Goal: Task Accomplishment & Management: Use online tool/utility

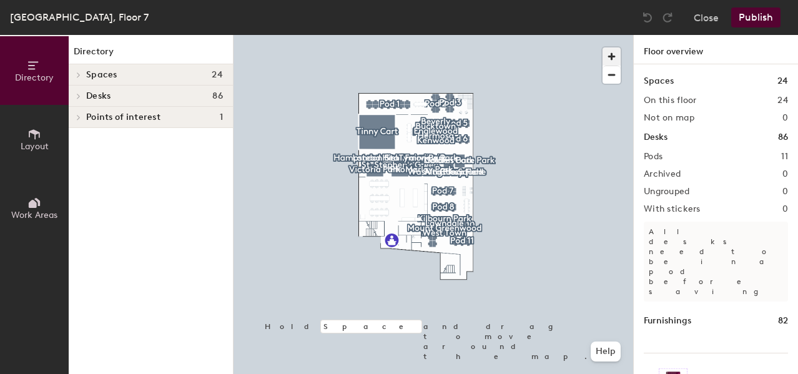
click at [607, 55] on span "button" at bounding box center [612, 56] width 18 height 18
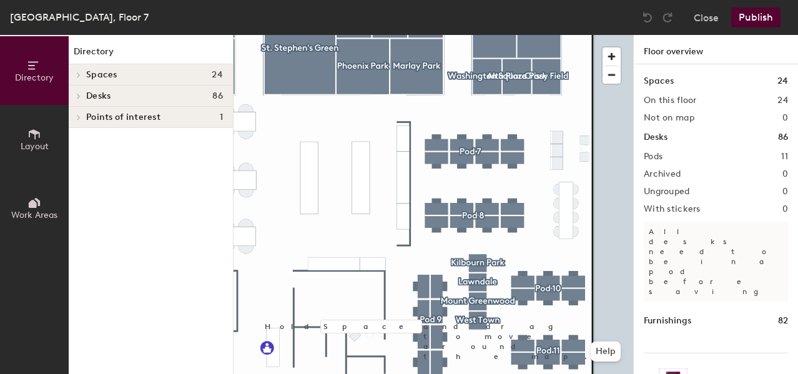
click at [143, 116] on span "Points of interest" at bounding box center [123, 117] width 74 height 10
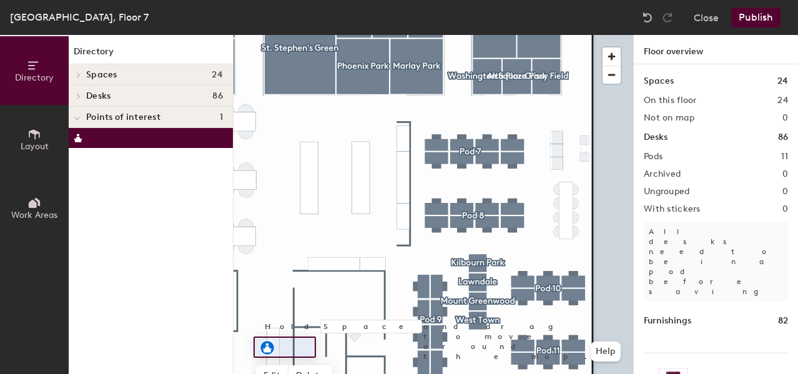
click at [116, 177] on div "Directory Spaces [GEOGRAPHIC_DATA][PERSON_NAME][GEOGRAPHIC_DATA] [GEOGRAPHIC_DA…" at bounding box center [151, 204] width 164 height 339
click at [126, 166] on div "Directory Spaces [GEOGRAPHIC_DATA][PERSON_NAME][GEOGRAPHIC_DATA] [GEOGRAPHIC_DA…" at bounding box center [151, 204] width 164 height 339
click at [201, 261] on div "Directory Spaces 24 Alta Plaza Park Beverly Bucktown Crissy Field Dolores Park …" at bounding box center [151, 204] width 164 height 339
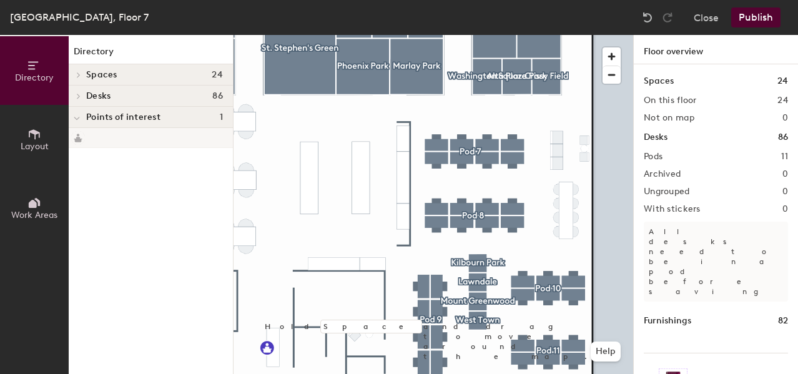
click at [160, 115] on h4 "Points of interest 1" at bounding box center [154, 117] width 137 height 10
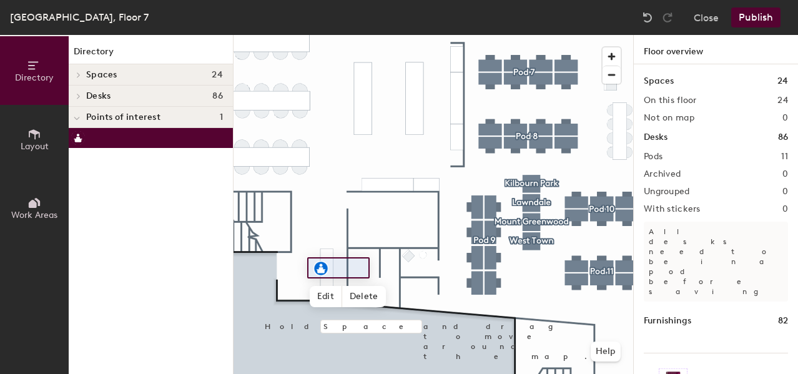
click at [193, 230] on div "Directory Spaces 24 Alta Plaza Park Beverly Bucktown Crissy Field Dolores Park …" at bounding box center [151, 204] width 164 height 339
click at [327, 296] on span "Edit" at bounding box center [326, 296] width 32 height 21
click at [341, 296] on span "Done" at bounding box center [342, 296] width 37 height 21
click at [123, 117] on span "Points of interest" at bounding box center [123, 117] width 74 height 10
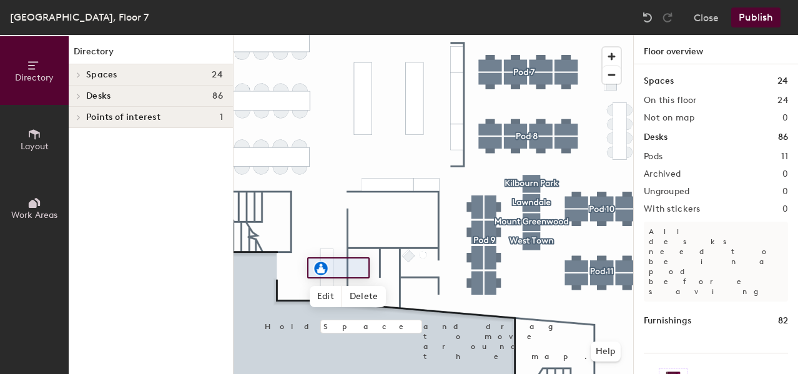
click at [44, 137] on button "Layout" at bounding box center [34, 139] width 69 height 69
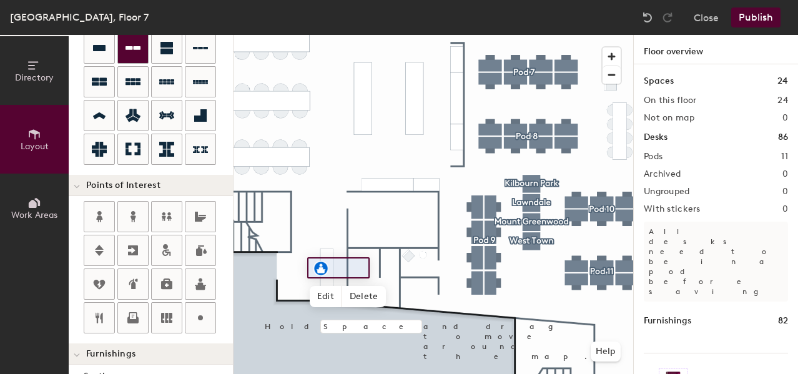
scroll to position [194, 0]
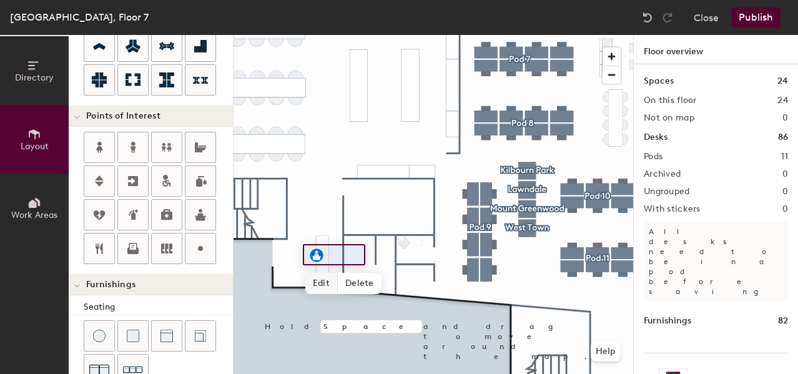
click at [324, 282] on span "Edit" at bounding box center [322, 283] width 32 height 21
click at [317, 256] on img at bounding box center [316, 255] width 15 height 15
click at [336, 256] on input at bounding box center [344, 254] width 40 height 17
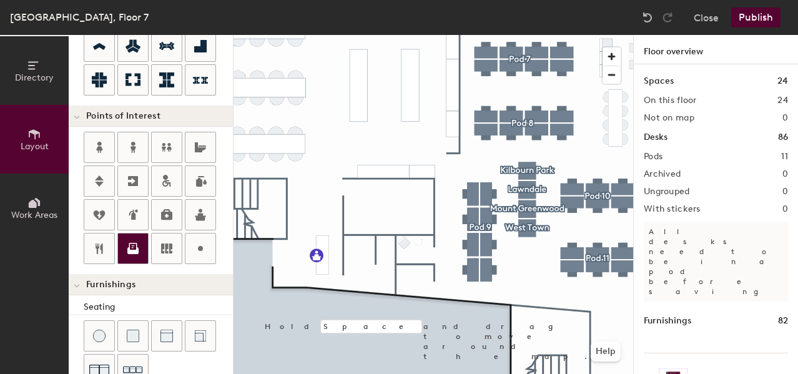
click at [139, 243] on icon at bounding box center [133, 248] width 15 height 15
click at [253, 176] on div "Directory Layout Work Areas Layout Add space Resize Desks Points of Interest Fu…" at bounding box center [399, 204] width 798 height 339
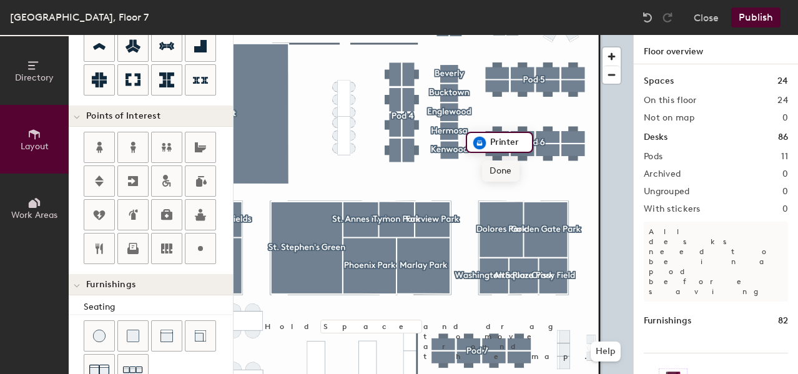
click at [497, 171] on span "Done" at bounding box center [500, 171] width 37 height 21
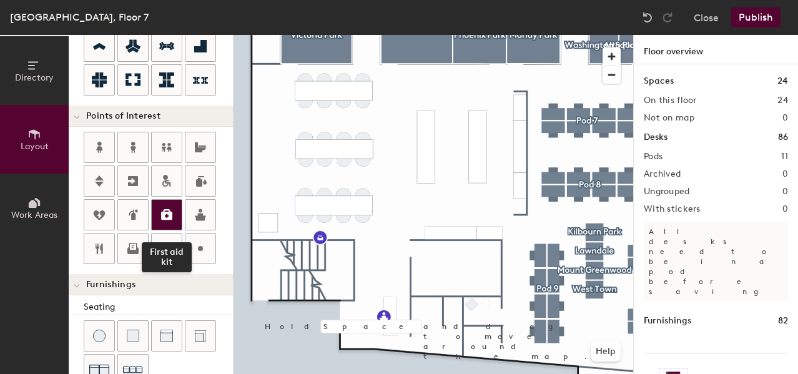
click at [164, 218] on icon at bounding box center [166, 214] width 11 height 11
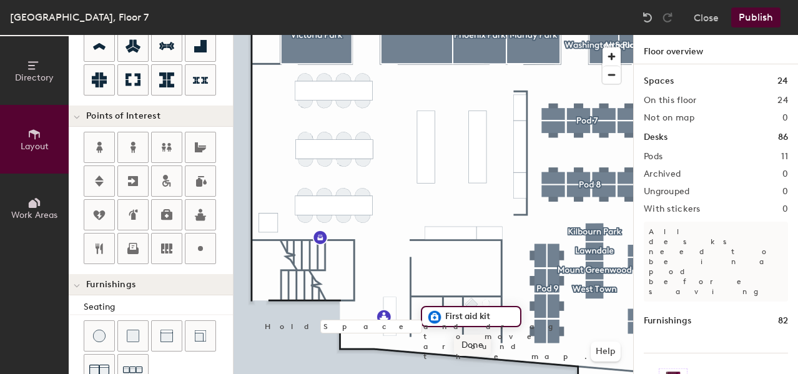
click at [472, 347] on span "Done" at bounding box center [472, 345] width 37 height 21
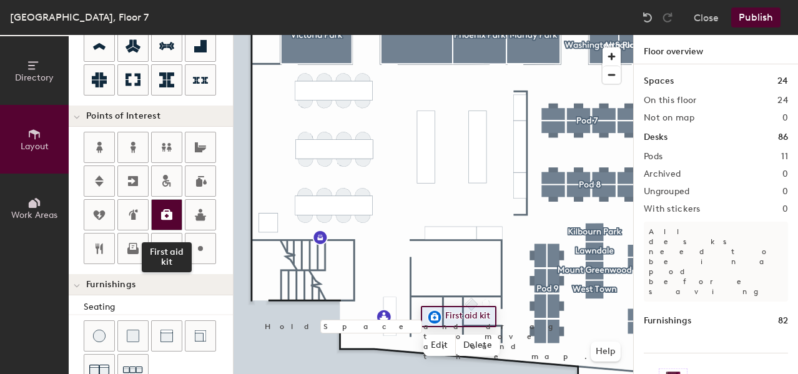
click at [167, 213] on icon at bounding box center [166, 214] width 11 height 11
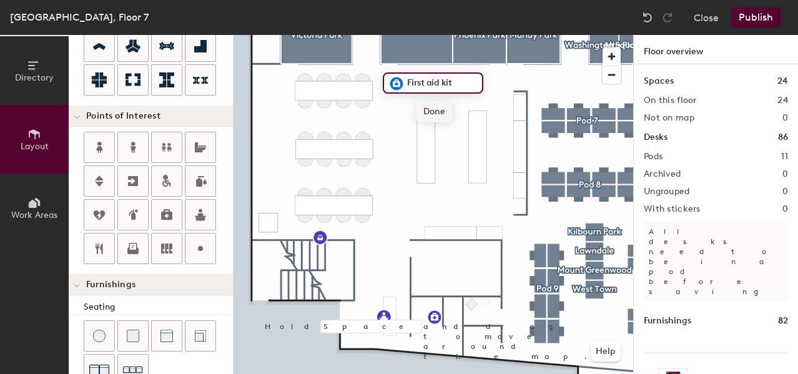
click at [424, 112] on span "Done" at bounding box center [434, 111] width 37 height 21
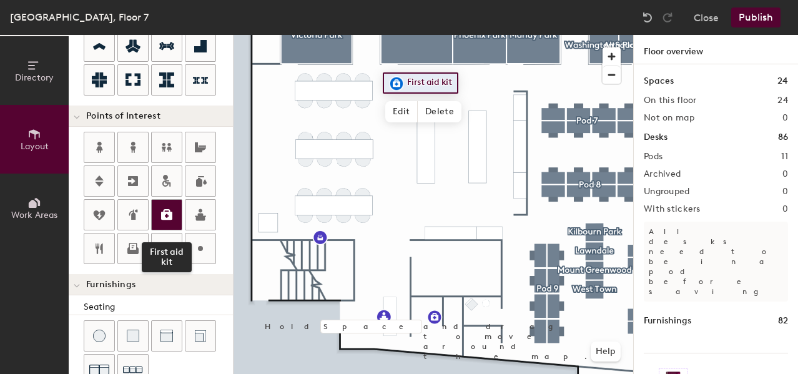
click at [164, 208] on icon at bounding box center [166, 214] width 15 height 15
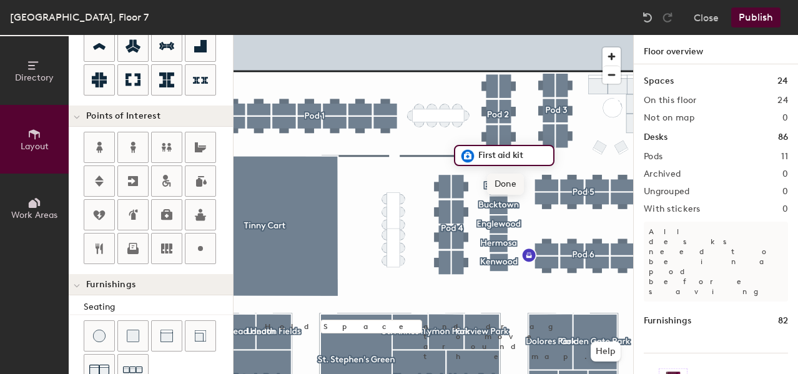
click at [499, 181] on span "Done" at bounding box center [505, 184] width 37 height 21
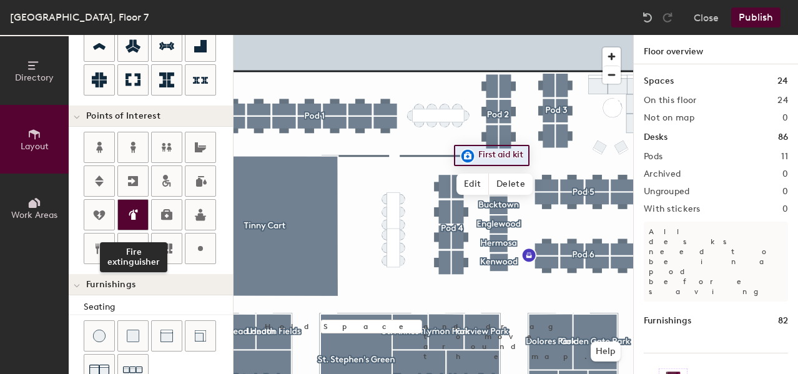
click at [139, 214] on icon at bounding box center [133, 214] width 15 height 15
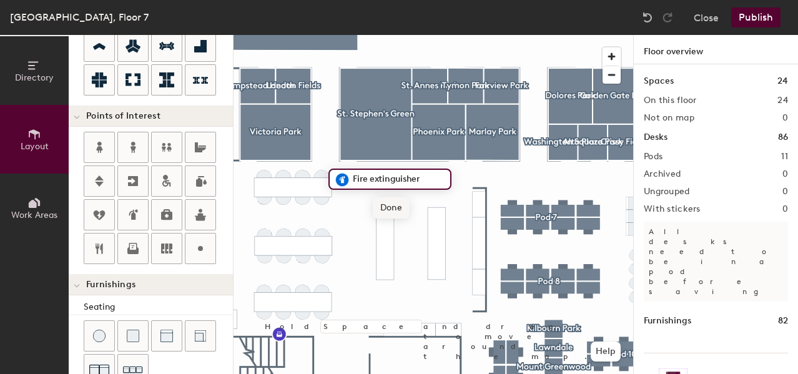
click at [390, 211] on span "Done" at bounding box center [391, 207] width 37 height 21
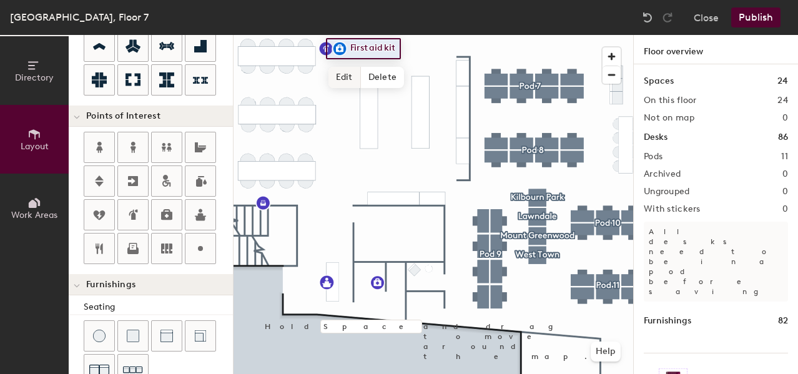
click at [344, 75] on span "Edit" at bounding box center [345, 77] width 32 height 21
click at [373, 77] on span "Done" at bounding box center [377, 77] width 37 height 21
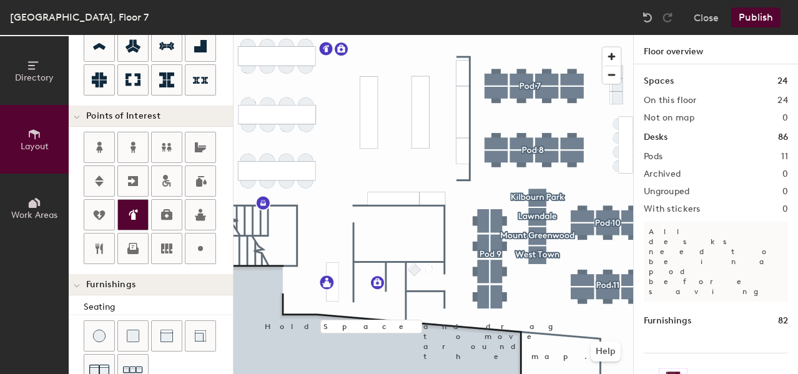
click at [134, 210] on icon at bounding box center [133, 214] width 15 height 15
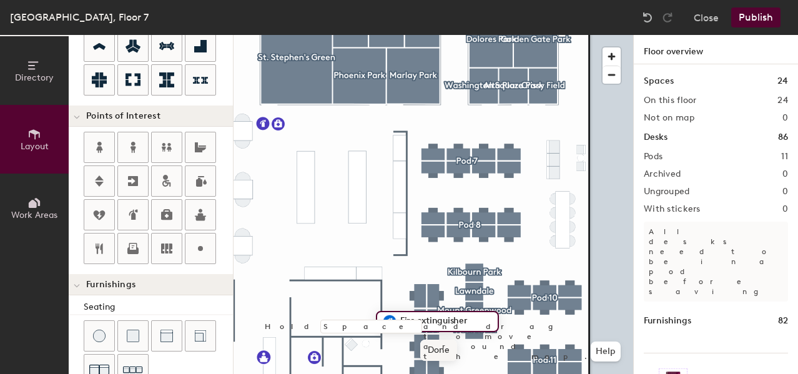
click at [442, 349] on span "Done" at bounding box center [438, 350] width 37 height 21
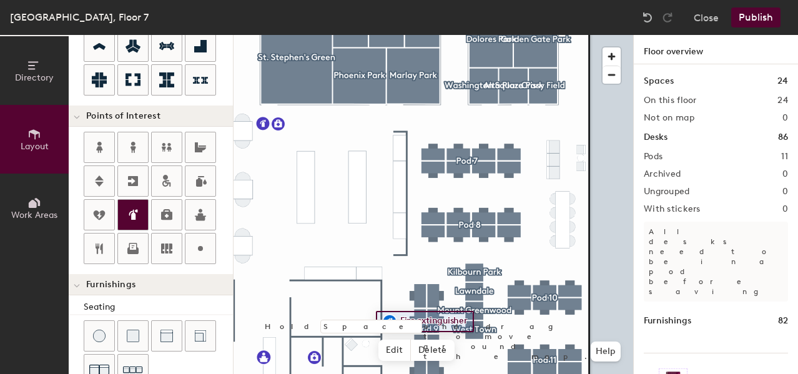
click at [135, 219] on icon at bounding box center [134, 214] width 6 height 11
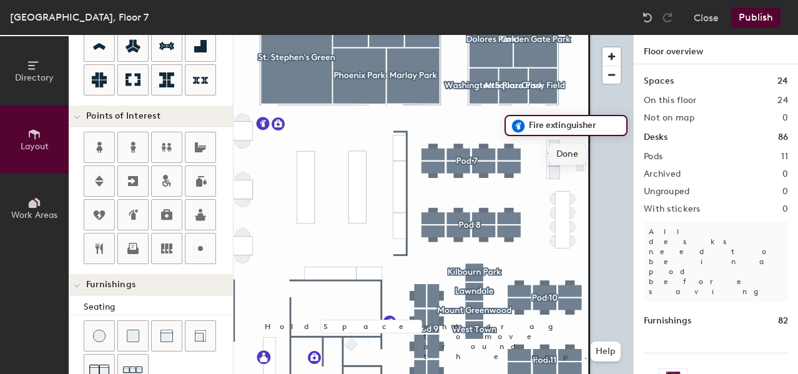
click at [560, 149] on span "Done" at bounding box center [567, 154] width 37 height 21
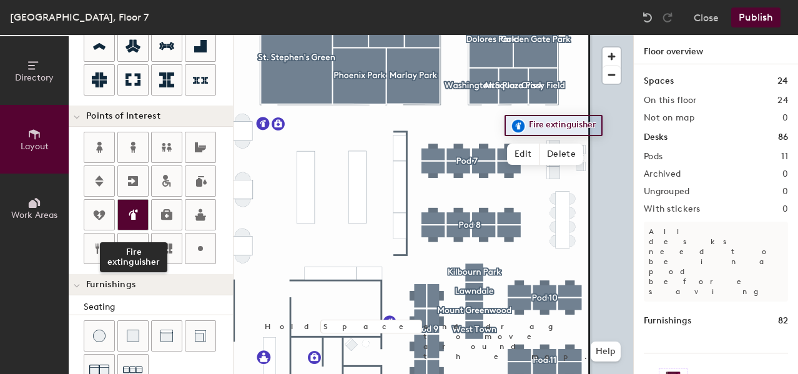
click at [141, 206] on div at bounding box center [133, 215] width 30 height 30
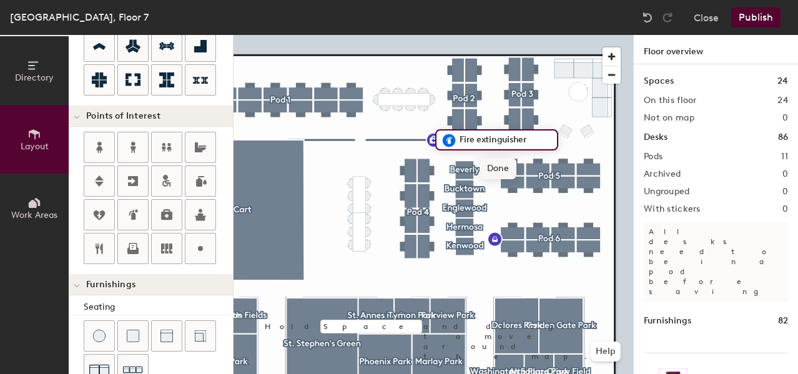
click at [491, 165] on span "Done" at bounding box center [498, 168] width 37 height 21
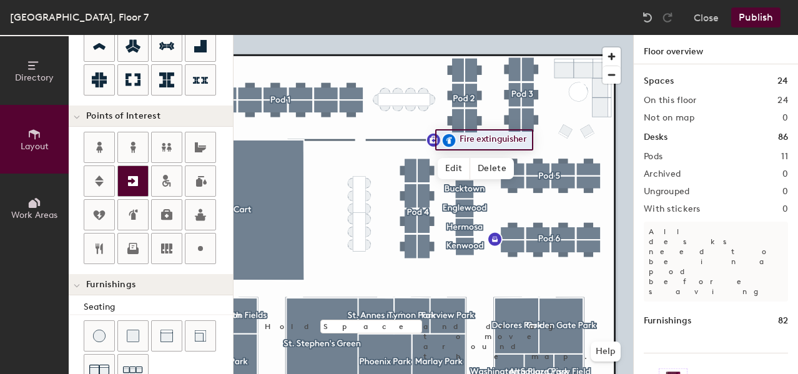
click at [134, 185] on icon at bounding box center [133, 181] width 10 height 10
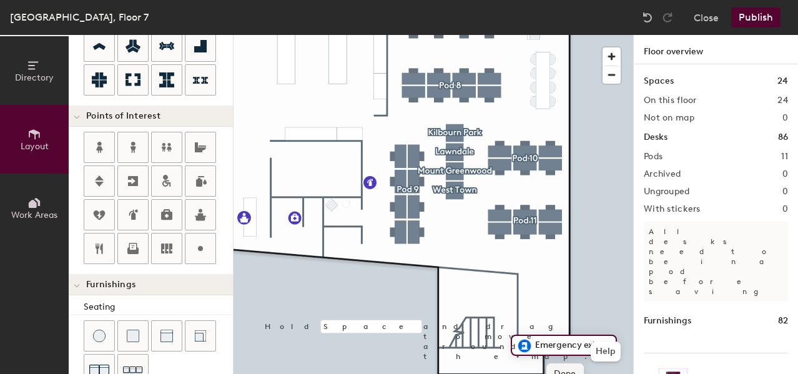
click at [564, 369] on span "Done" at bounding box center [565, 374] width 37 height 21
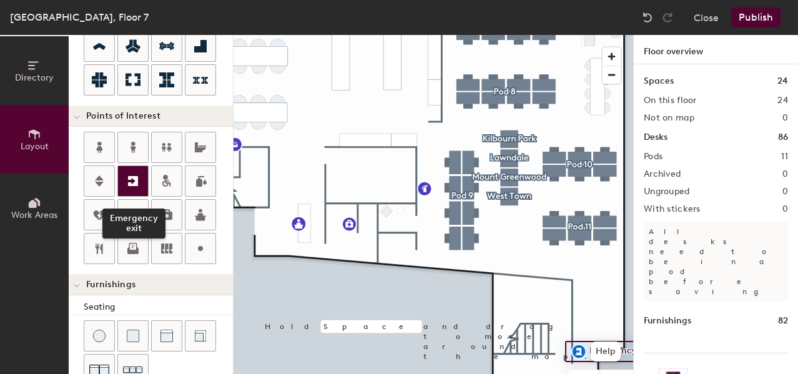
click at [134, 178] on icon at bounding box center [133, 181] width 10 height 10
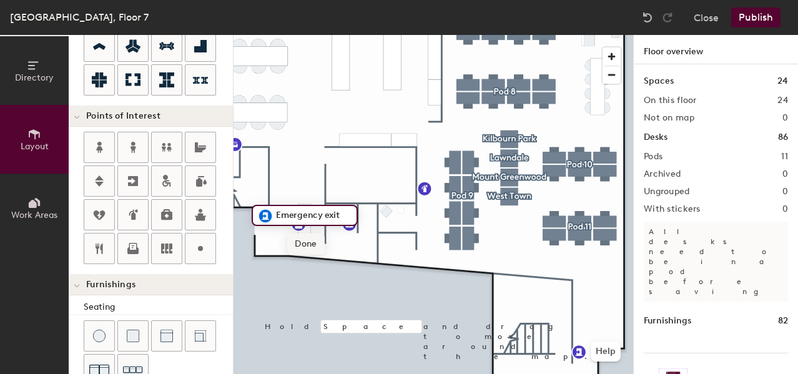
click at [307, 244] on span "Done" at bounding box center [305, 244] width 37 height 21
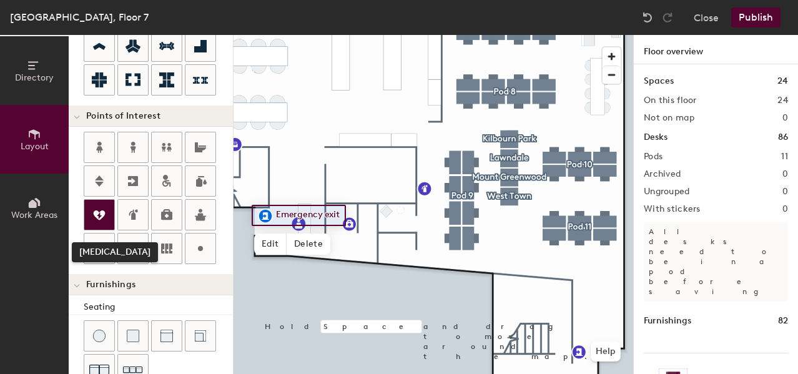
click at [101, 219] on icon at bounding box center [100, 215] width 12 height 9
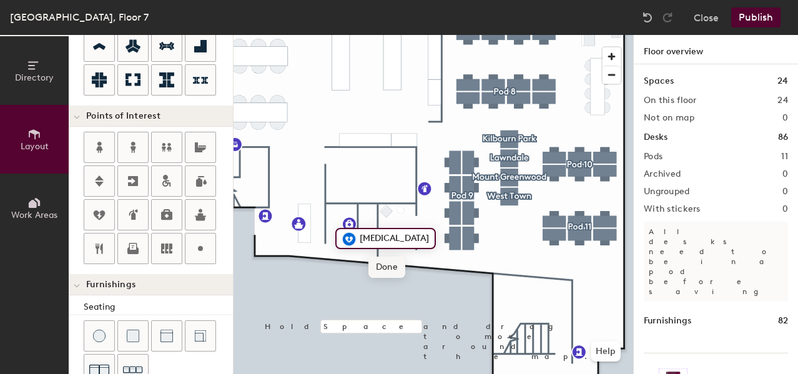
click at [382, 266] on span "Done" at bounding box center [387, 267] width 37 height 21
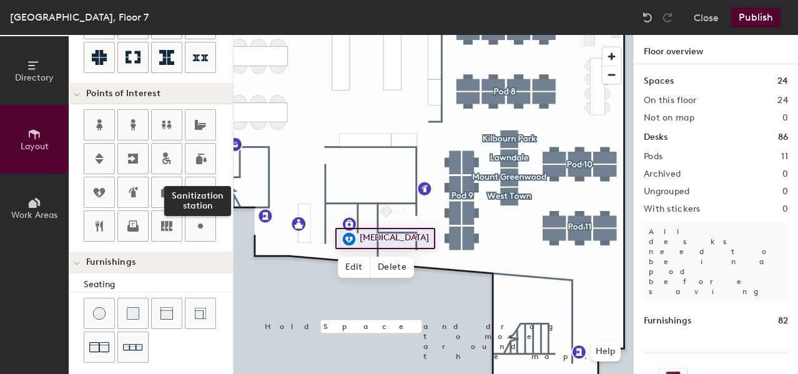
scroll to position [205, 0]
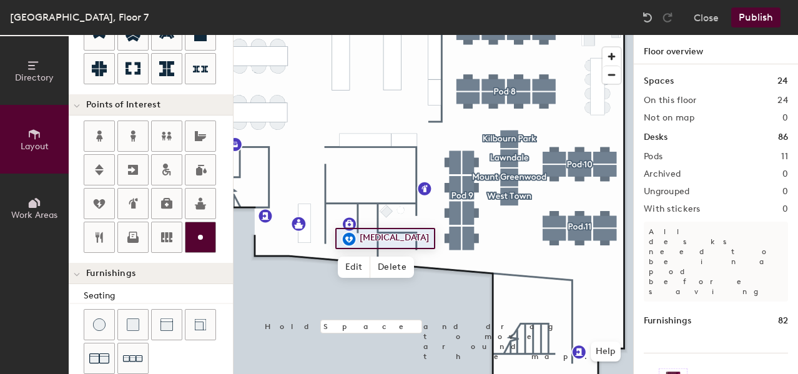
click at [197, 241] on icon at bounding box center [200, 237] width 15 height 15
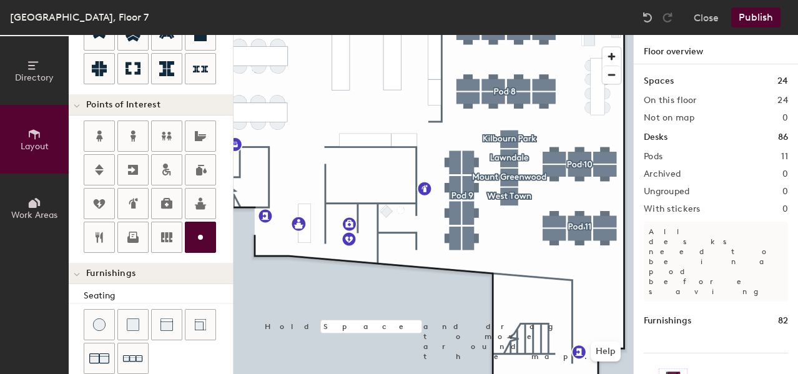
type input "20"
click at [200, 237] on circle at bounding box center [200, 237] width 5 height 5
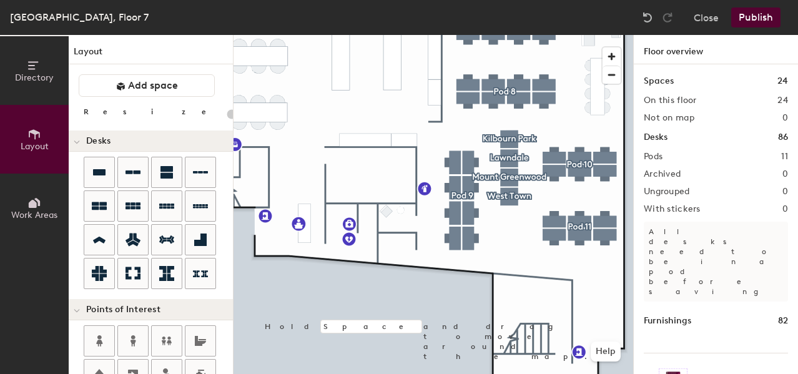
scroll to position [205, 0]
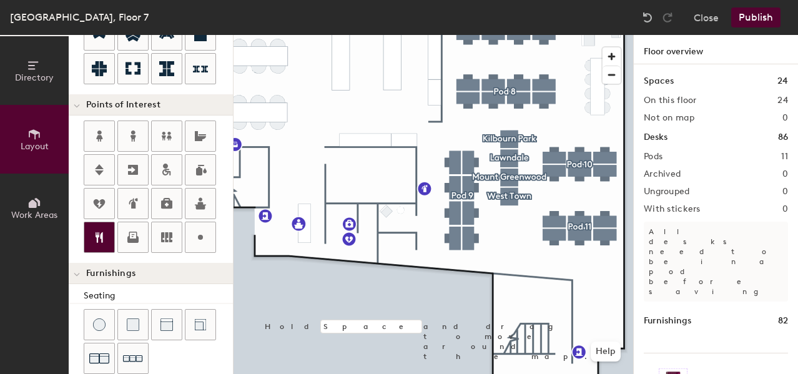
click at [97, 234] on icon at bounding box center [99, 237] width 15 height 15
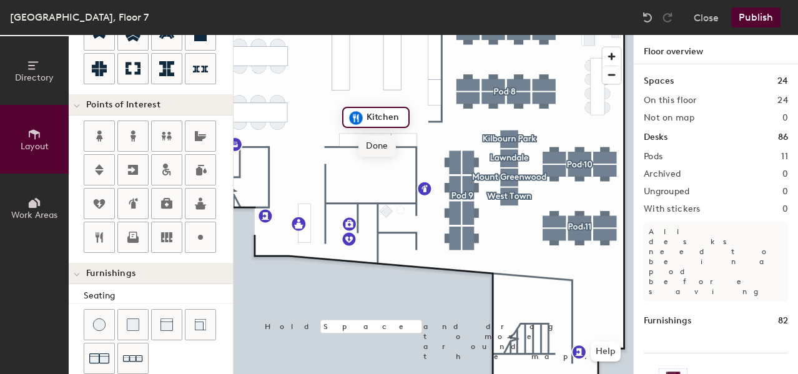
click at [376, 145] on span "Done" at bounding box center [377, 146] width 37 height 21
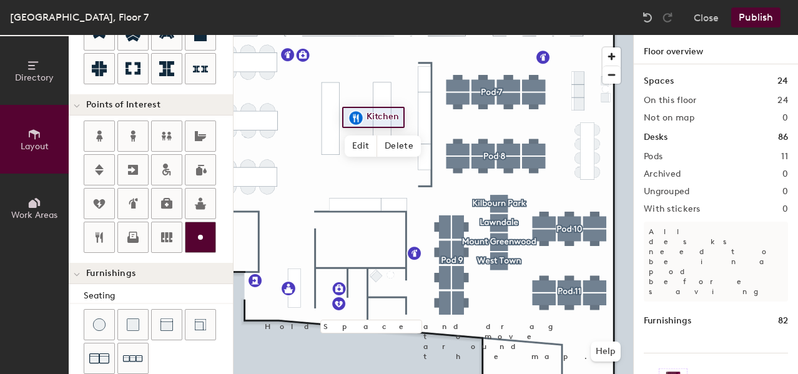
click at [198, 240] on icon at bounding box center [200, 237] width 15 height 15
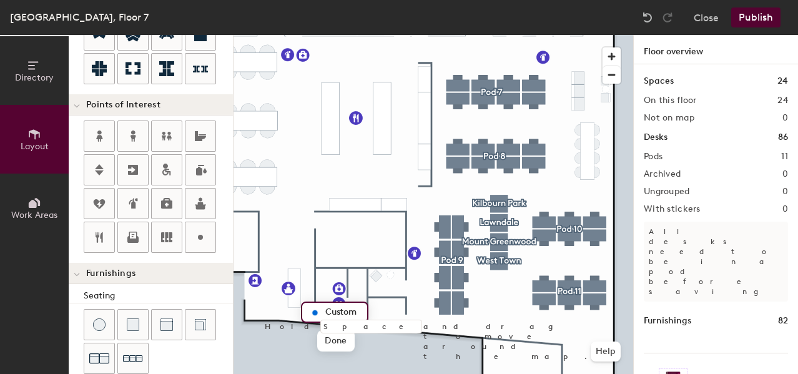
type input "20"
type input "CCTV"
click at [334, 342] on span "Done" at bounding box center [335, 341] width 37 height 21
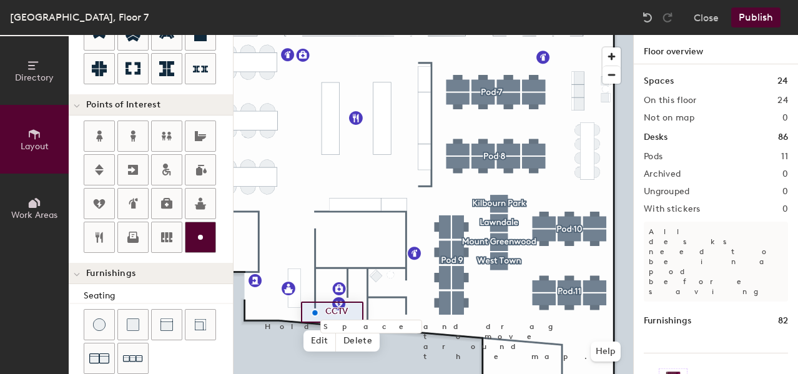
click at [199, 239] on icon at bounding box center [200, 237] width 15 height 15
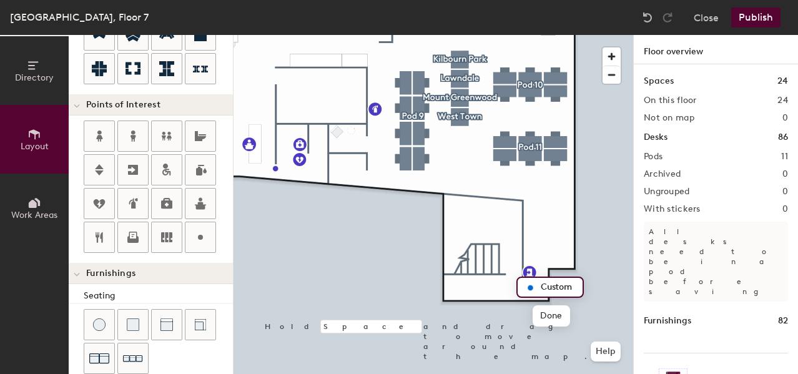
type input "20"
type input "CCTV"
click at [561, 316] on span "Done" at bounding box center [551, 316] width 37 height 21
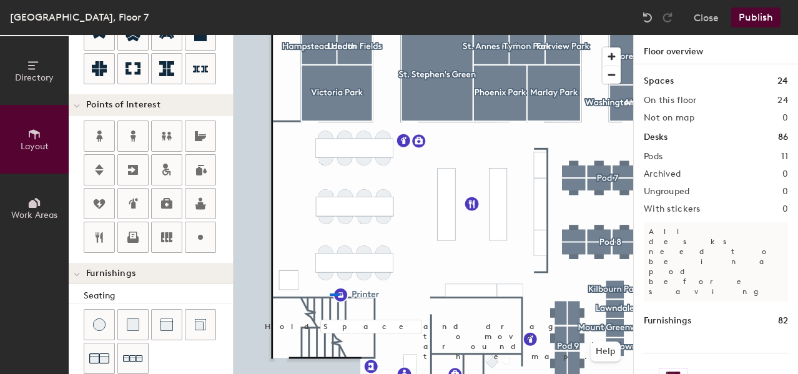
click at [330, 35] on div at bounding box center [434, 35] width 400 height 0
type input "20"
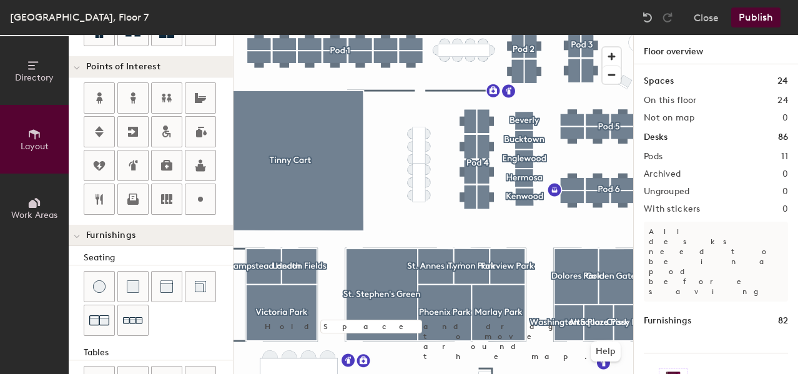
scroll to position [242, 0]
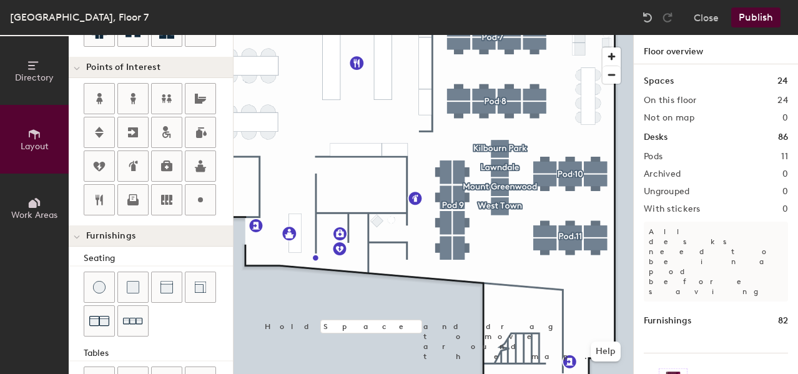
click at [45, 210] on span "Work Areas" at bounding box center [34, 215] width 46 height 11
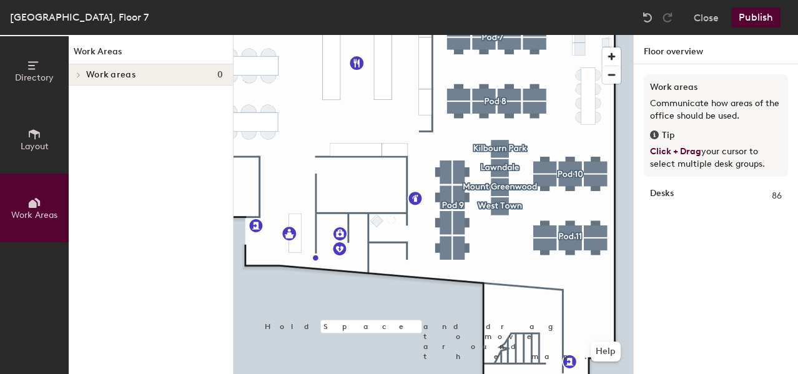
scroll to position [0, 0]
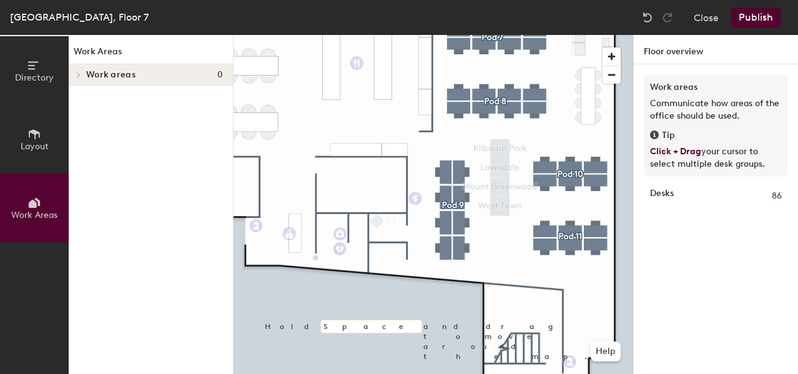
click at [42, 155] on button "Layout" at bounding box center [34, 139] width 69 height 69
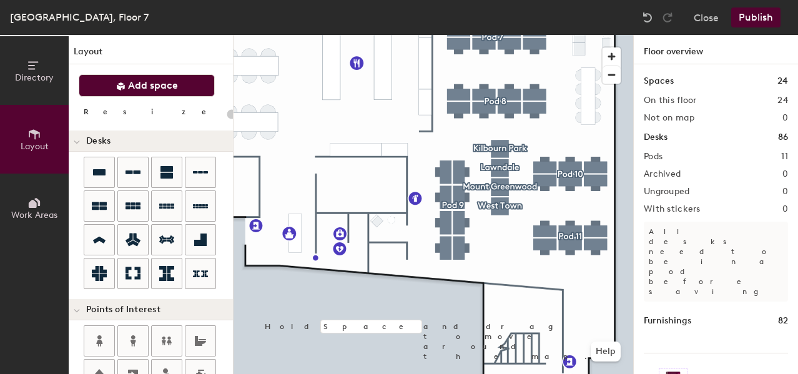
click at [153, 85] on span "Add space" at bounding box center [153, 85] width 50 height 12
click at [31, 141] on span "Layout" at bounding box center [35, 146] width 28 height 11
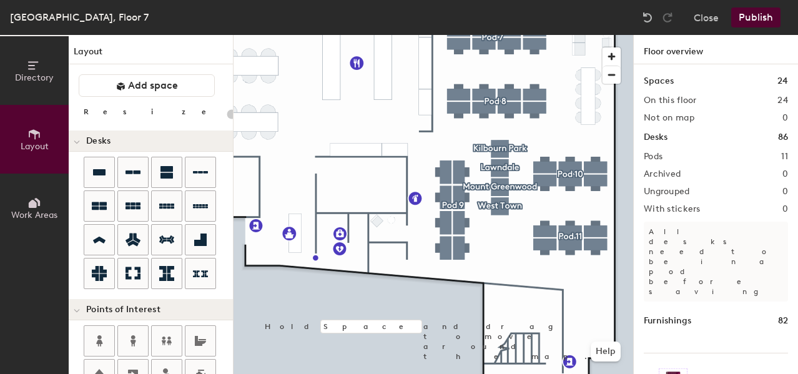
click at [763, 21] on button "Publish" at bounding box center [756, 17] width 49 height 20
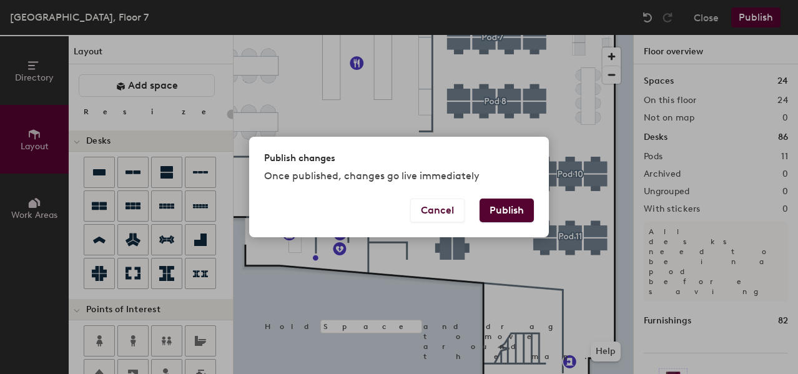
click at [509, 212] on button "Publish" at bounding box center [507, 211] width 54 height 24
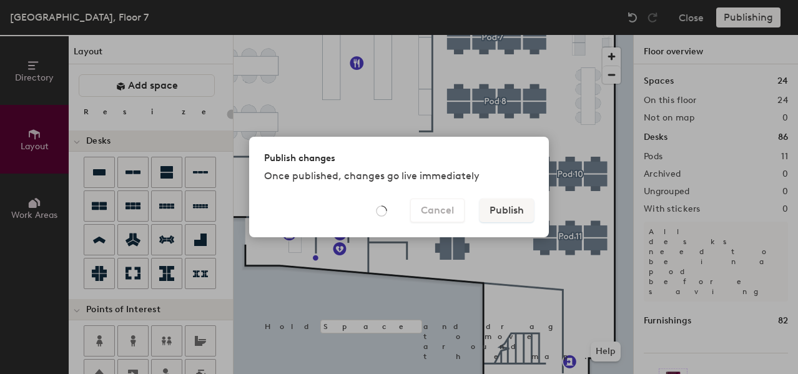
type input "20"
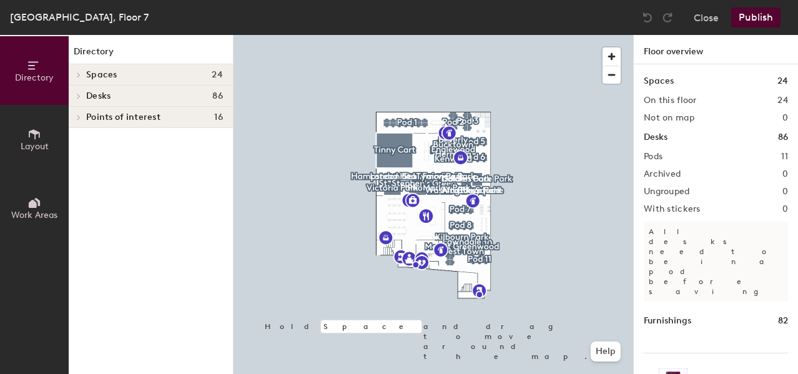
click at [199, 117] on h4 "Points of interest 16" at bounding box center [154, 117] width 137 height 10
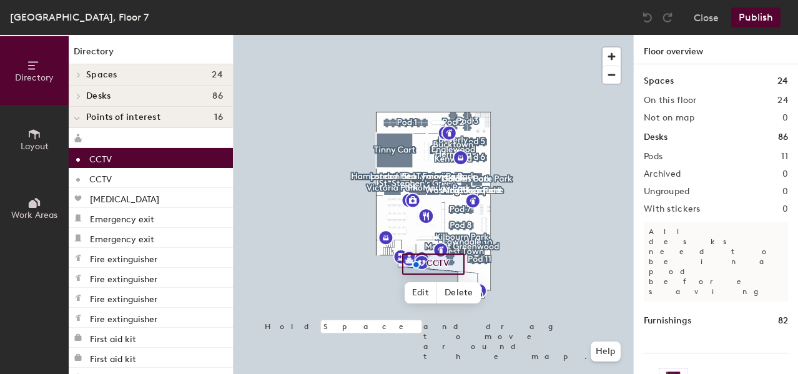
click at [160, 162] on div "CCTV" at bounding box center [151, 158] width 164 height 20
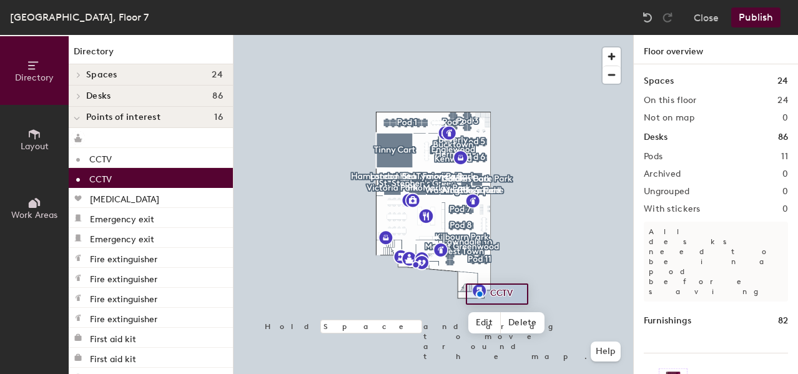
click at [160, 183] on div "CCTV" at bounding box center [151, 178] width 164 height 20
click at [152, 156] on div "CCTV" at bounding box center [151, 158] width 164 height 20
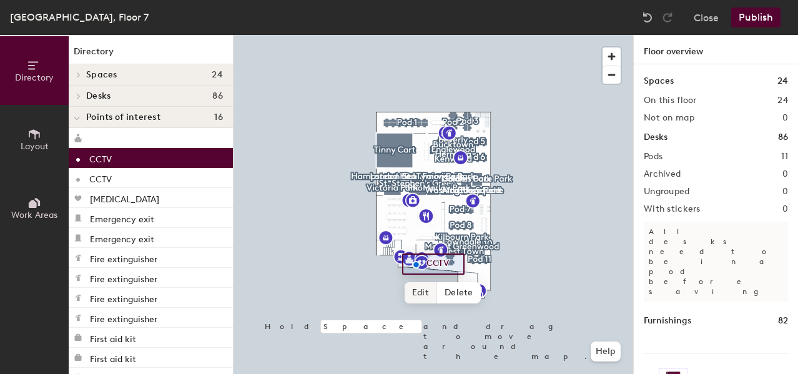
click at [421, 300] on span "Edit" at bounding box center [421, 292] width 32 height 21
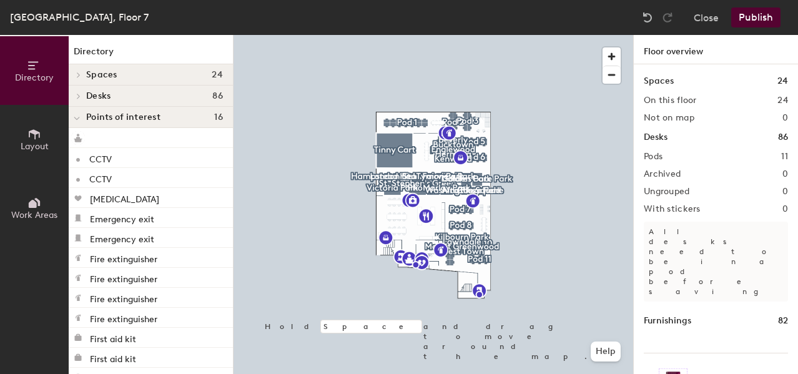
click at [39, 134] on icon at bounding box center [34, 134] width 11 height 10
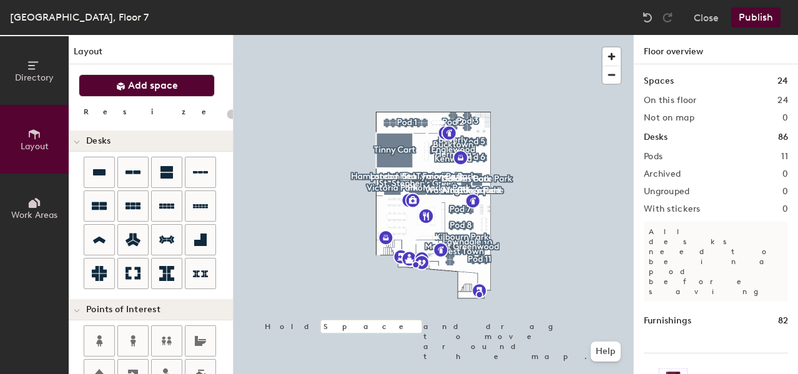
click at [147, 86] on span "Add space" at bounding box center [153, 85] width 50 height 12
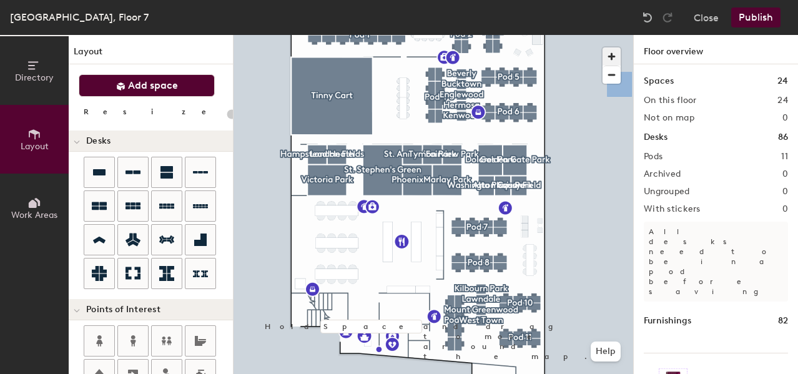
click at [610, 54] on span "button" at bounding box center [612, 56] width 18 height 18
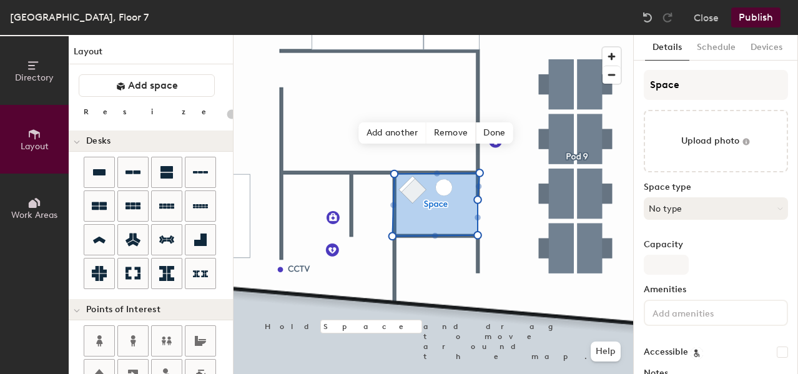
click at [685, 204] on button "No type" at bounding box center [716, 208] width 144 height 22
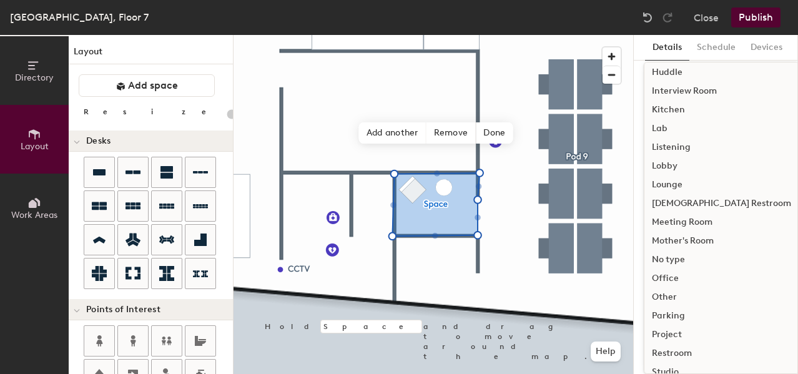
scroll to position [280, 0]
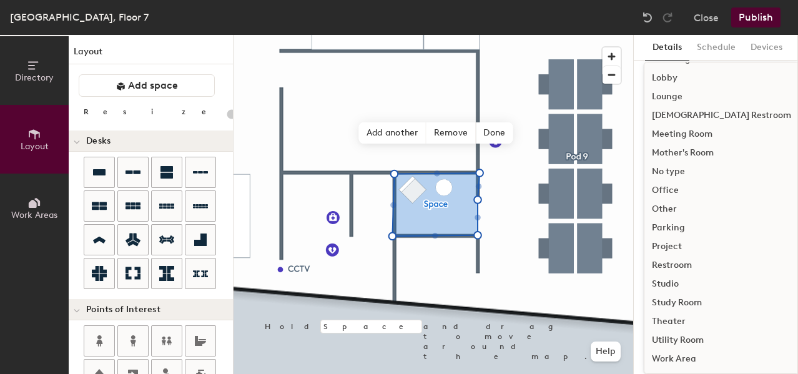
click at [679, 209] on div "Other" at bounding box center [722, 209] width 154 height 19
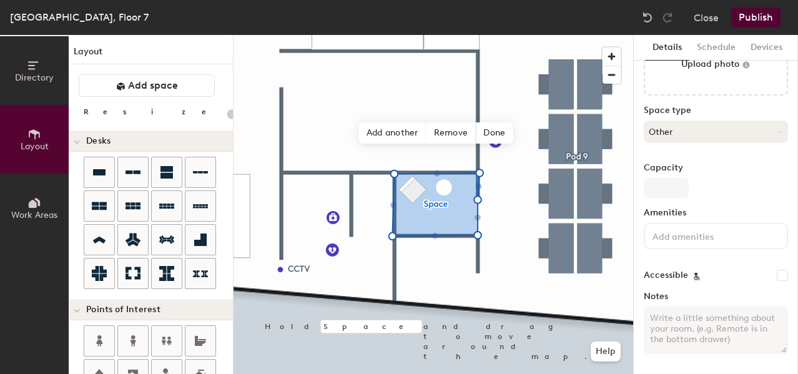
click at [687, 133] on button "Other" at bounding box center [716, 132] width 144 height 22
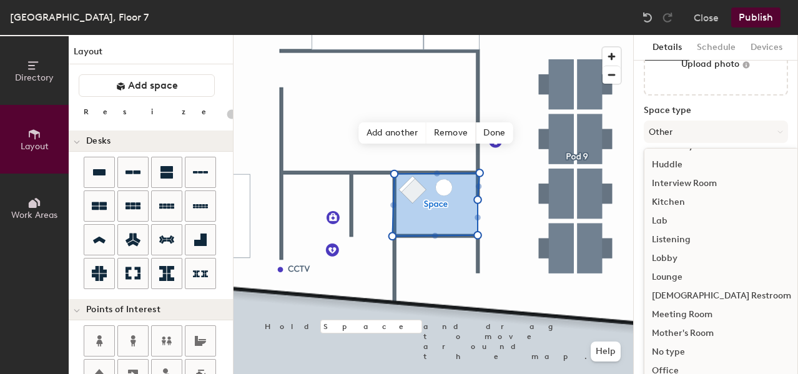
scroll to position [280, 0]
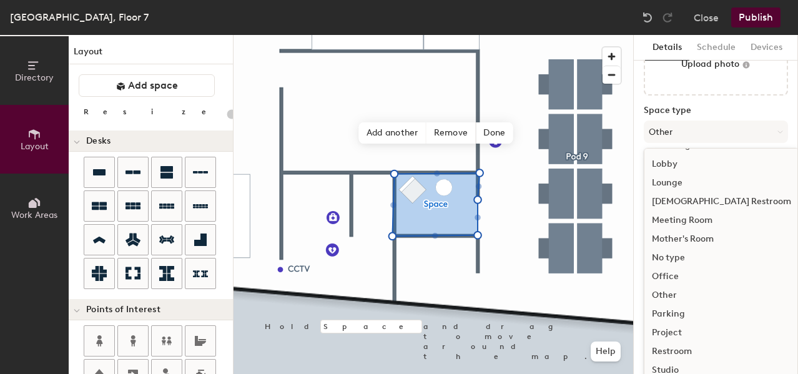
click at [692, 239] on div "Mother's Room" at bounding box center [722, 239] width 154 height 19
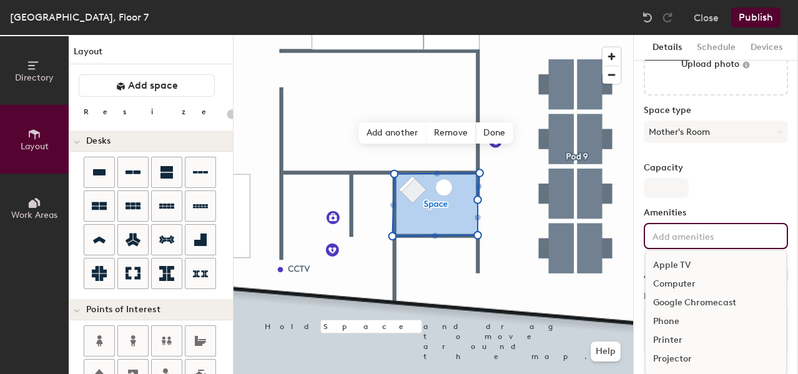
click at [680, 237] on input at bounding box center [706, 235] width 112 height 15
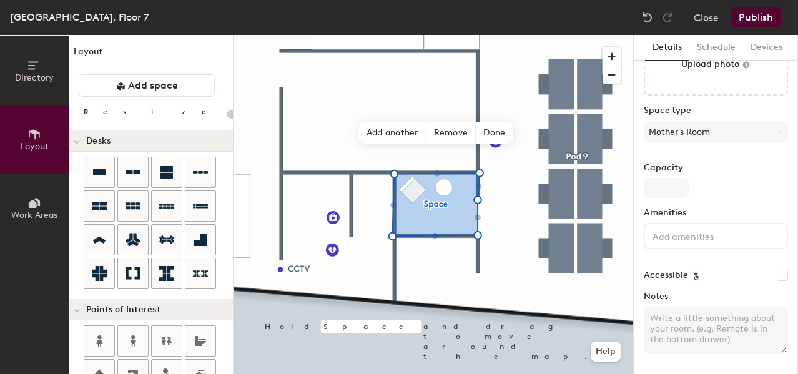
click at [713, 193] on div "Capacity" at bounding box center [716, 180] width 144 height 35
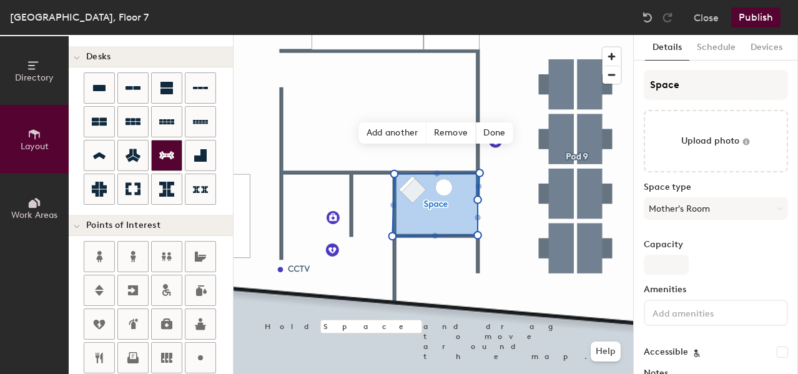
scroll to position [87, 0]
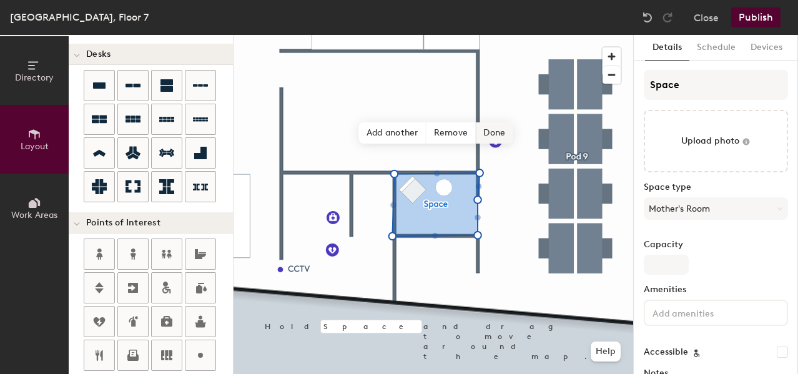
click at [490, 135] on span "Done" at bounding box center [494, 132] width 37 height 21
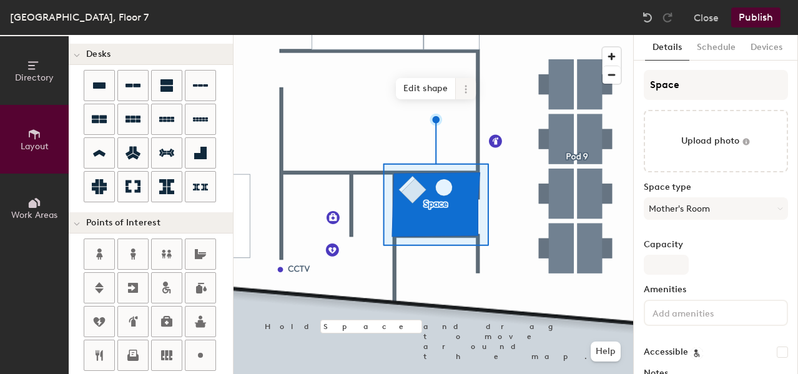
click at [464, 89] on icon at bounding box center [466, 89] width 10 height 10
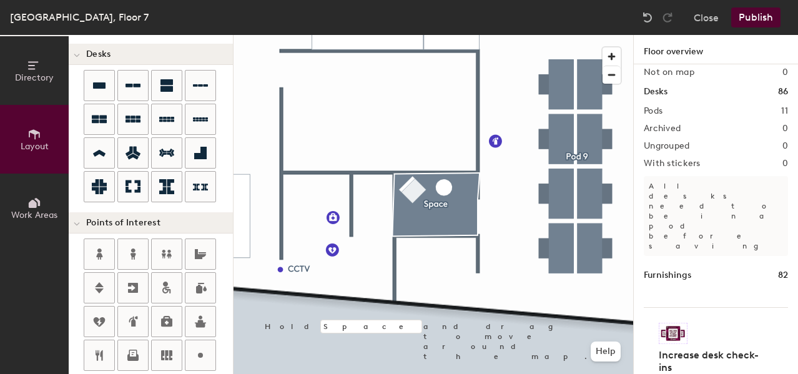
scroll to position [0, 0]
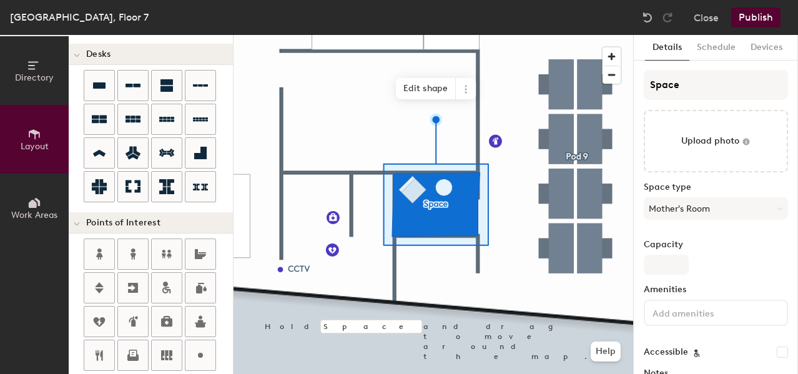
type input "20"
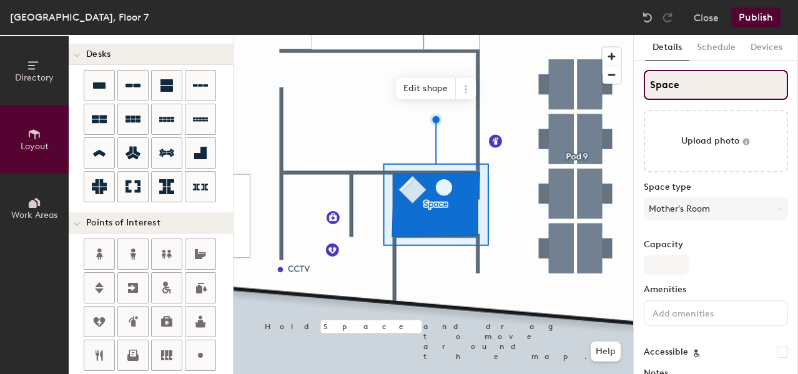
click at [670, 89] on input "Space" at bounding box center [716, 85] width 144 height 30
type input "W"
type input "20"
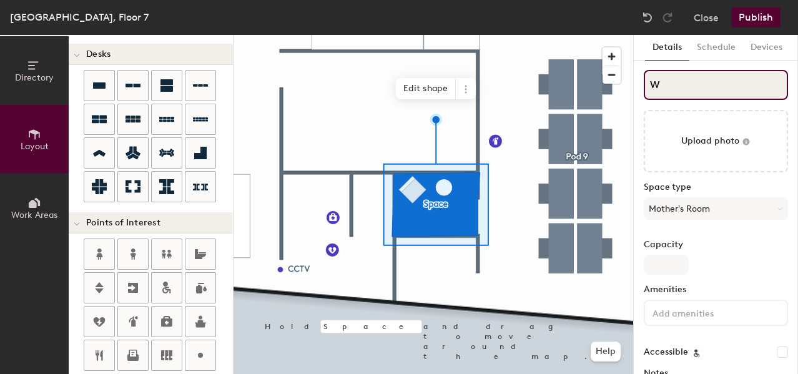
type input "We"
type input "20"
type input "Well"
type input "20"
type input "Wellne"
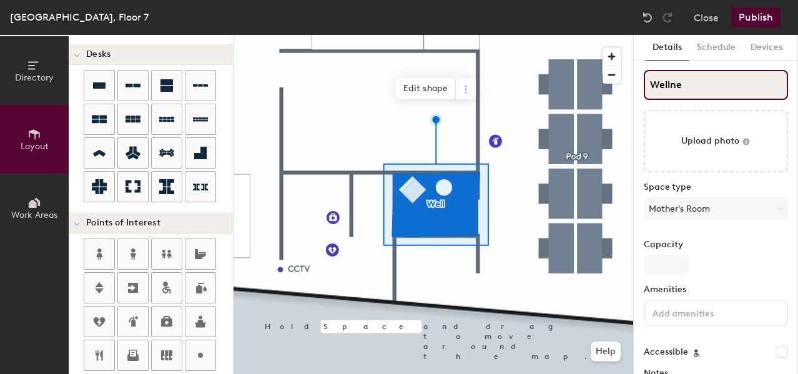
type input "20"
type input "Wellness"
type input "20"
type input "Wellness R"
type input "20"
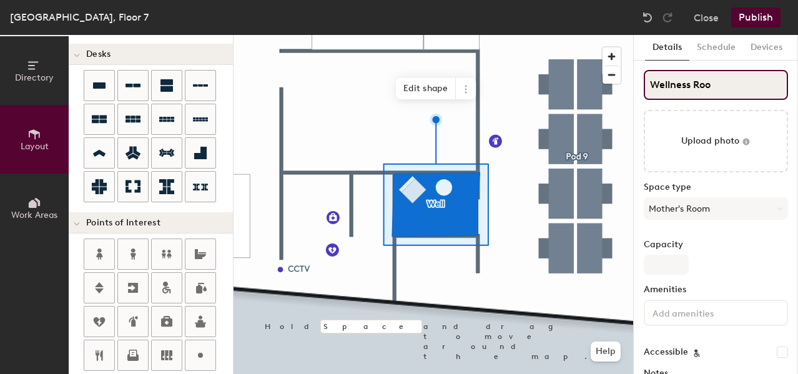
type input "Wellness Room"
type input "20"
type input "Wellness Room"
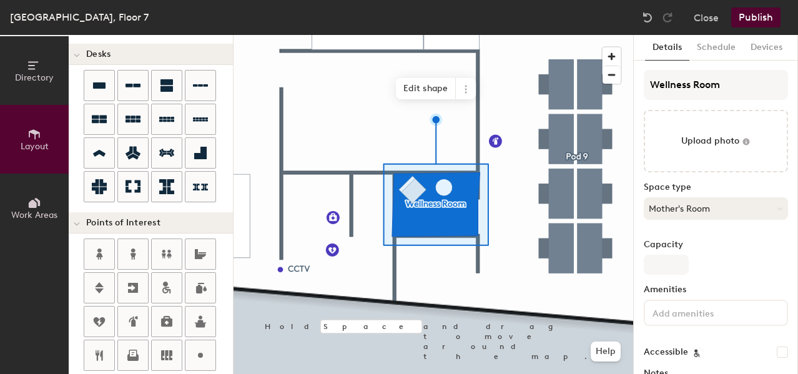
click at [689, 204] on button "Mother's Room" at bounding box center [716, 208] width 144 height 22
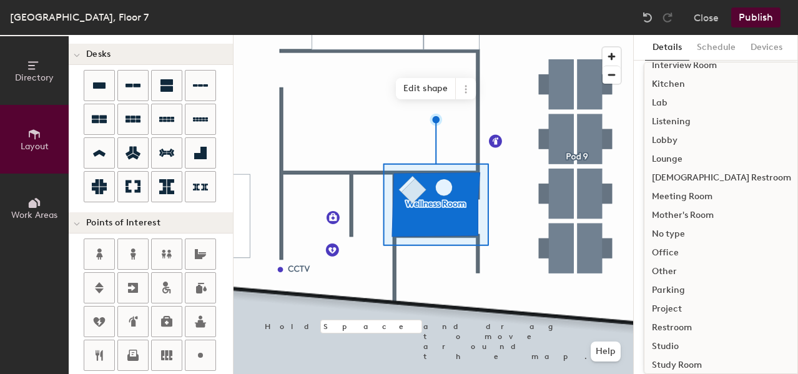
scroll to position [280, 0]
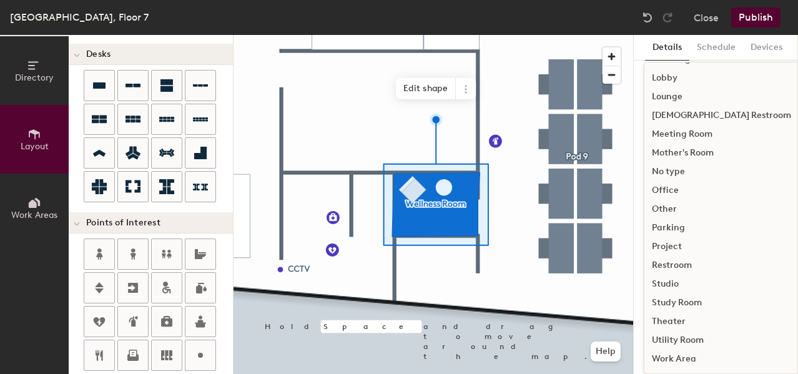
click at [683, 209] on div "Other" at bounding box center [722, 209] width 154 height 19
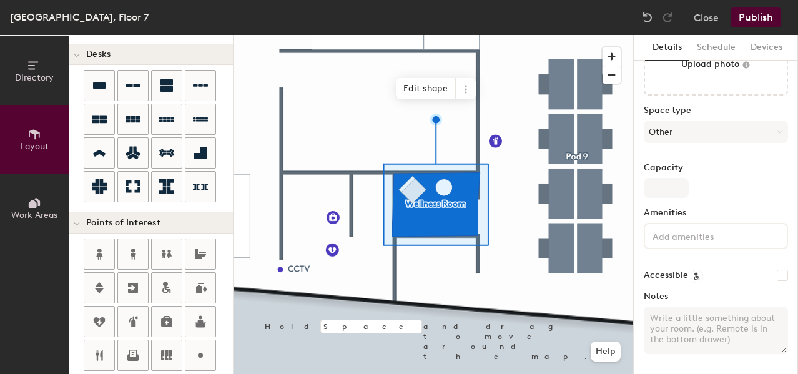
scroll to position [0, 0]
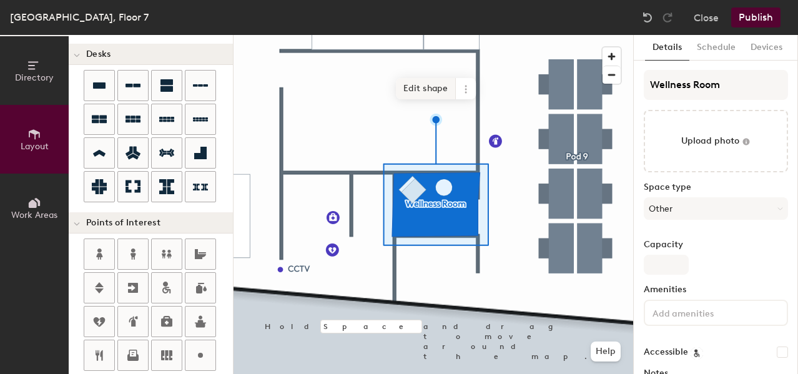
click at [436, 87] on span "Edit shape" at bounding box center [426, 88] width 60 height 21
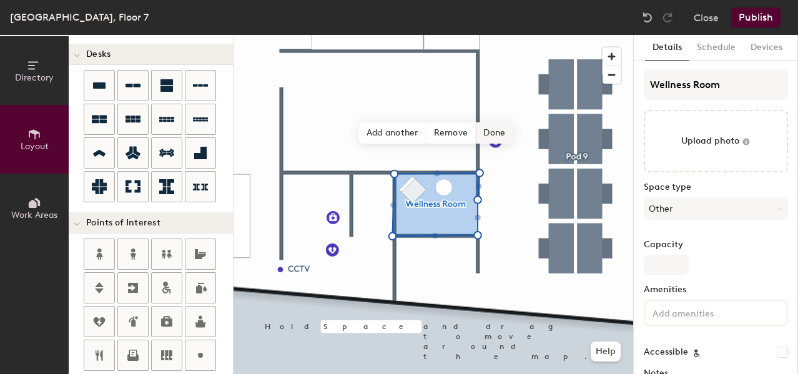
click at [491, 130] on span "Done" at bounding box center [494, 132] width 37 height 21
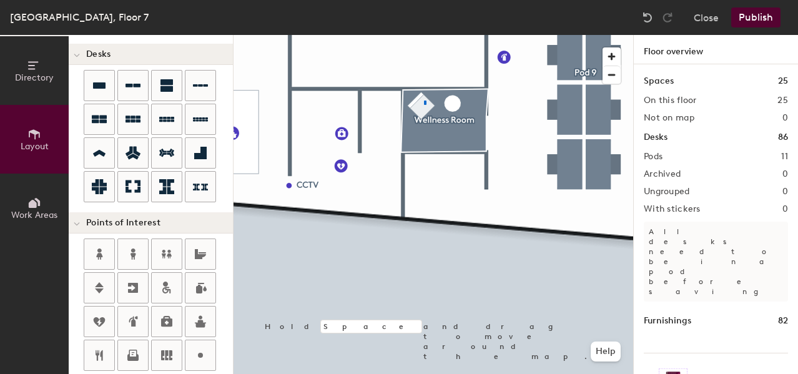
click at [424, 35] on div at bounding box center [434, 35] width 400 height 0
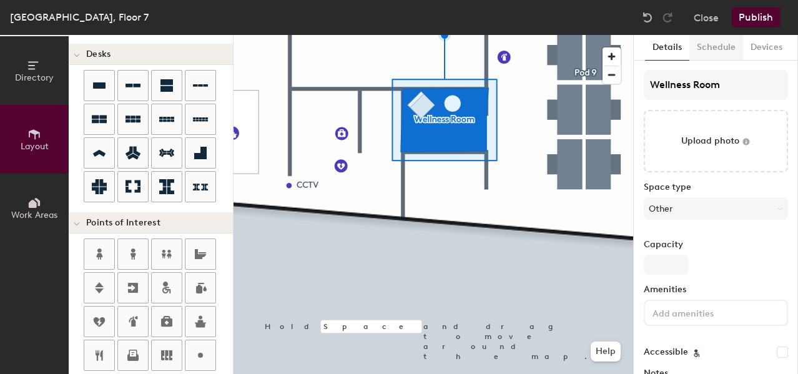
click at [716, 46] on button "Schedule" at bounding box center [717, 48] width 54 height 26
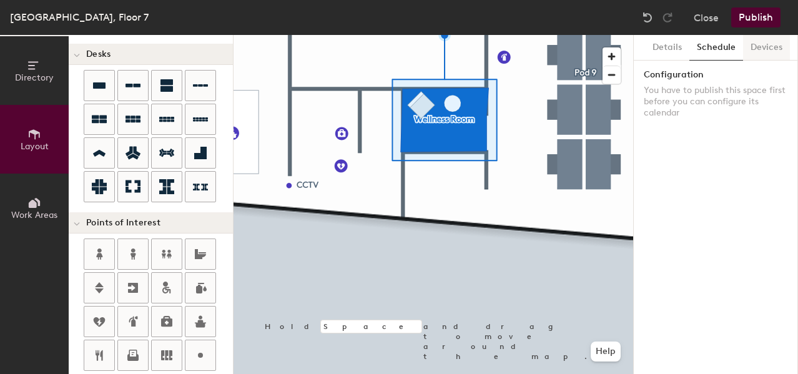
click at [757, 46] on button "Devices" at bounding box center [767, 48] width 47 height 26
click at [662, 51] on button "Details" at bounding box center [667, 48] width 44 height 26
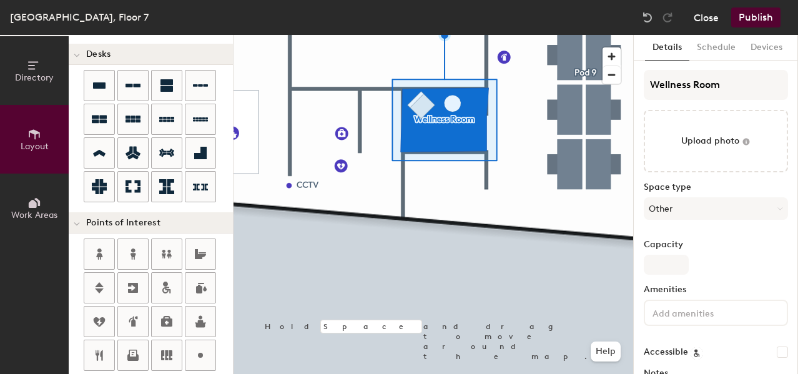
click at [702, 16] on button "Close" at bounding box center [706, 17] width 25 height 20
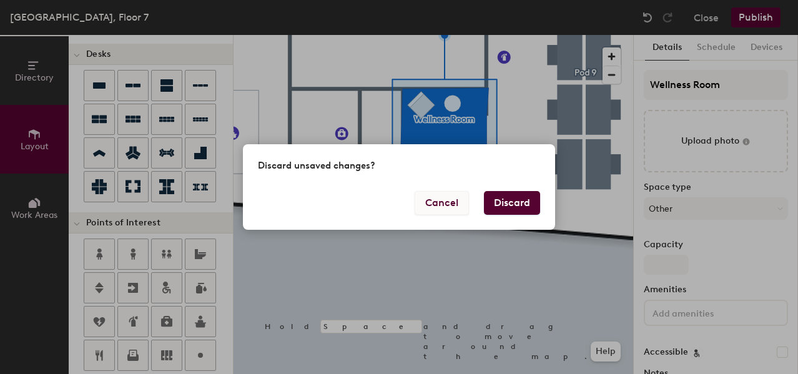
click at [455, 200] on button "Cancel" at bounding box center [442, 203] width 54 height 24
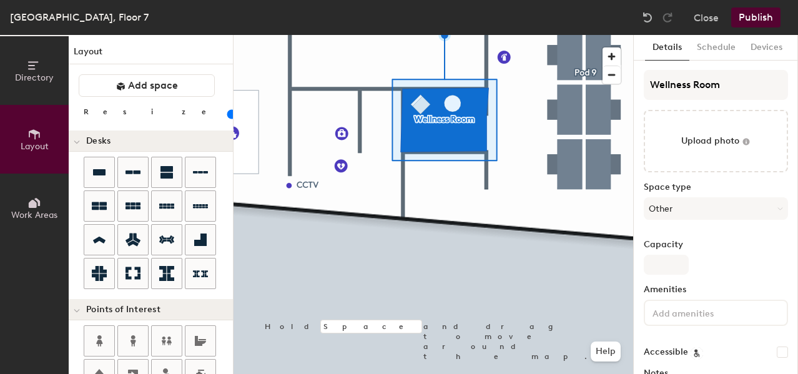
drag, startPoint x: 121, startPoint y: 116, endPoint x: 99, endPoint y: 104, distance: 24.0
click at [227, 109] on input "range" at bounding box center [227, 114] width 0 height 10
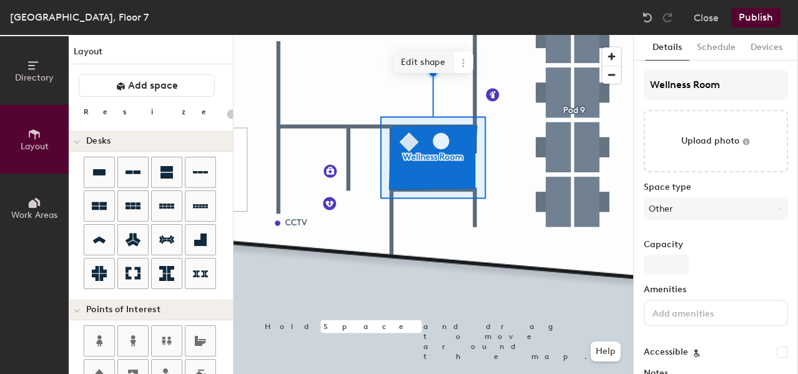
click at [434, 68] on span "Edit shape" at bounding box center [424, 62] width 60 height 21
click at [429, 66] on span "Edit shape" at bounding box center [422, 63] width 60 height 21
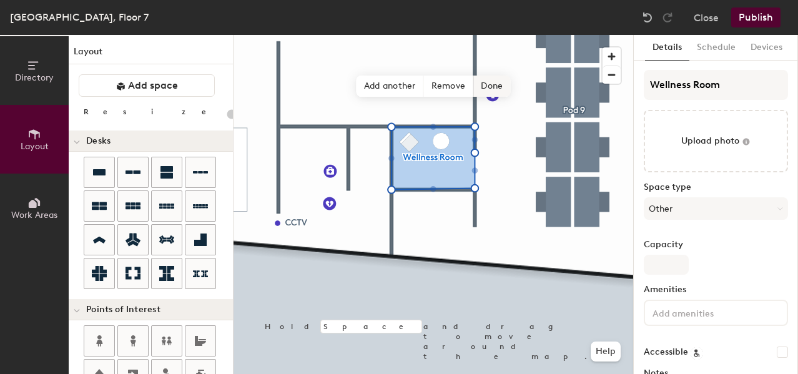
click at [495, 84] on span "Done" at bounding box center [492, 86] width 37 height 21
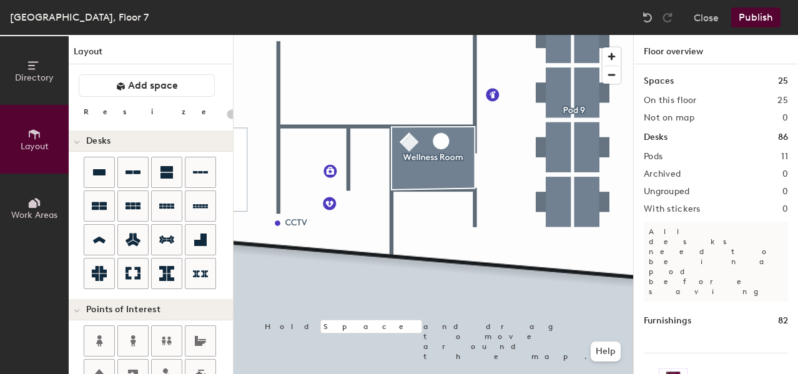
click at [761, 17] on button "Publish" at bounding box center [756, 17] width 49 height 20
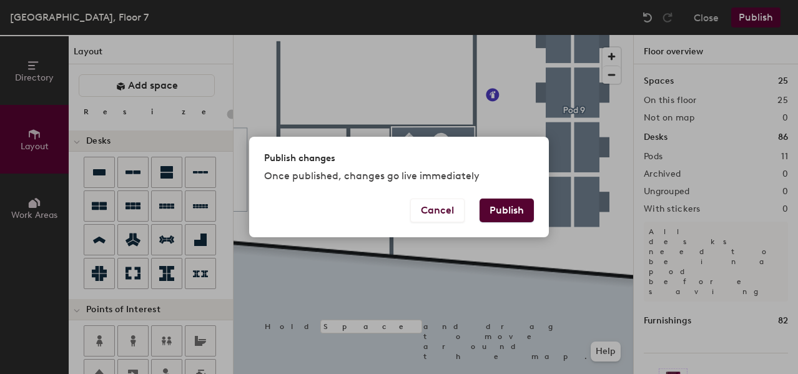
click at [511, 207] on button "Publish" at bounding box center [507, 211] width 54 height 24
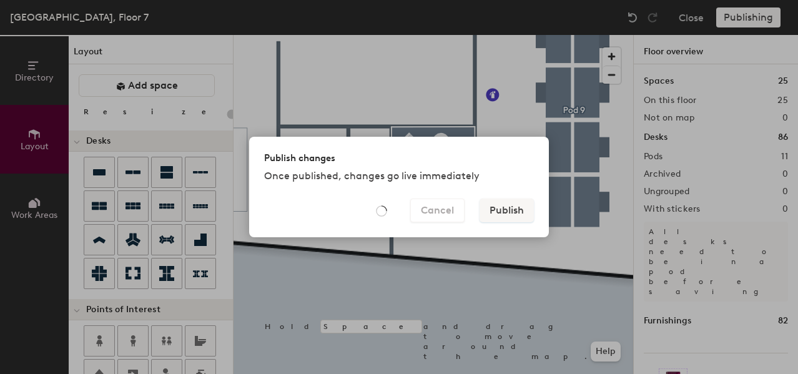
type input "20"
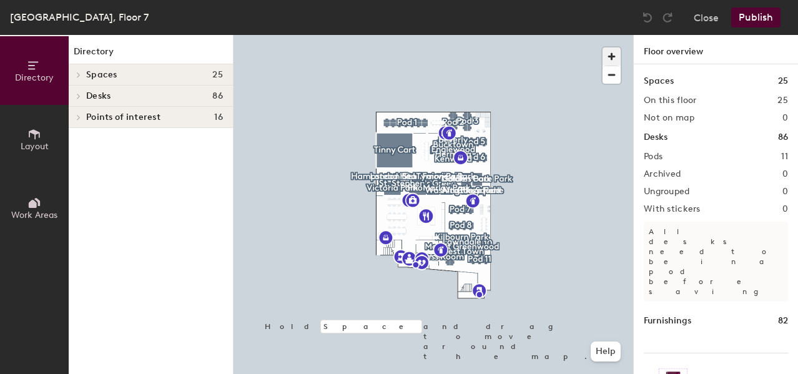
click at [605, 56] on span "button" at bounding box center [612, 56] width 18 height 18
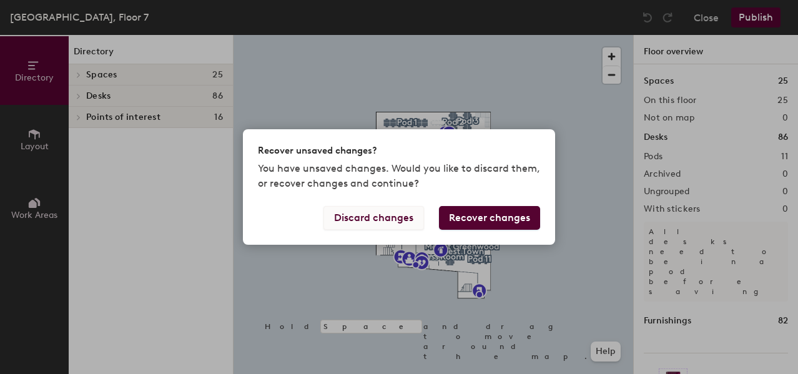
click at [372, 221] on button "Discard changes" at bounding box center [374, 218] width 101 height 24
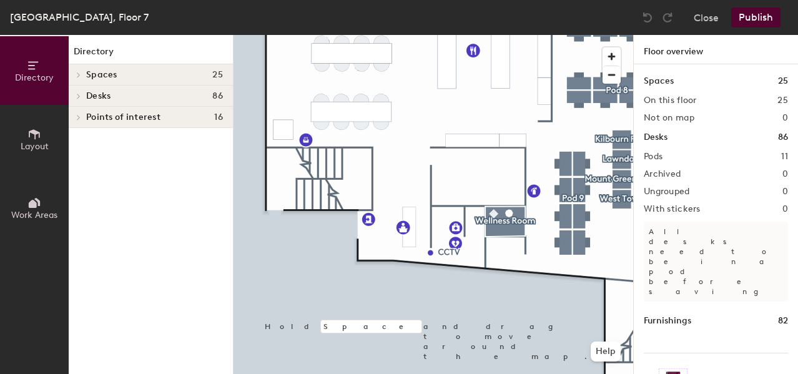
click at [157, 117] on span "Points of interest" at bounding box center [123, 117] width 74 height 10
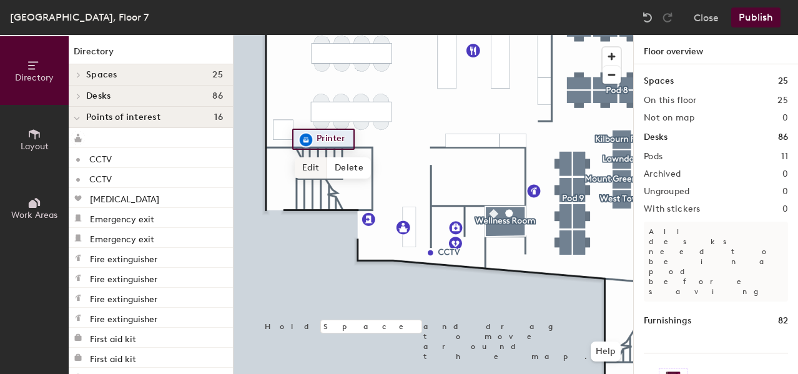
click at [307, 166] on span "Edit" at bounding box center [311, 167] width 32 height 21
click at [339, 135] on input "Printer" at bounding box center [334, 139] width 40 height 17
click at [305, 35] on div at bounding box center [434, 35] width 400 height 0
click at [317, 168] on span "Edit" at bounding box center [311, 167] width 32 height 21
click at [287, 134] on div "Printer Done Hold Space and drag to move around the map. Help" at bounding box center [434, 204] width 400 height 339
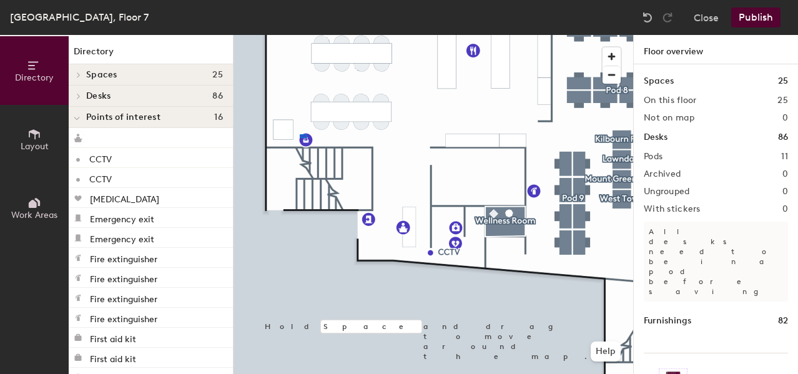
click at [300, 35] on div at bounding box center [434, 35] width 400 height 0
click at [333, 35] on div at bounding box center [434, 35] width 400 height 0
click at [135, 117] on span "Points of interest" at bounding box center [123, 117] width 74 height 10
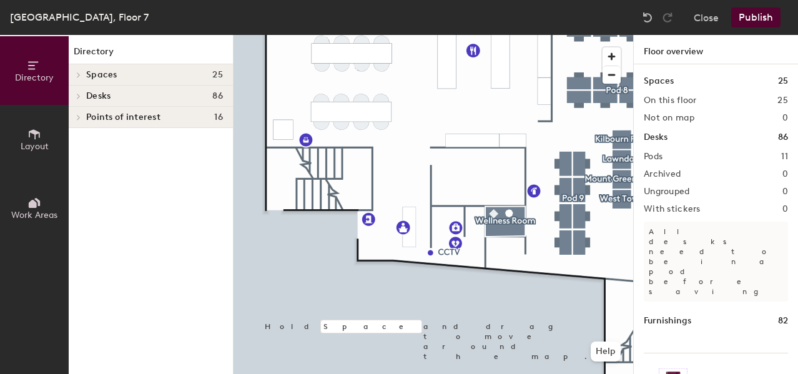
click at [135, 117] on span "Points of interest" at bounding box center [123, 117] width 74 height 10
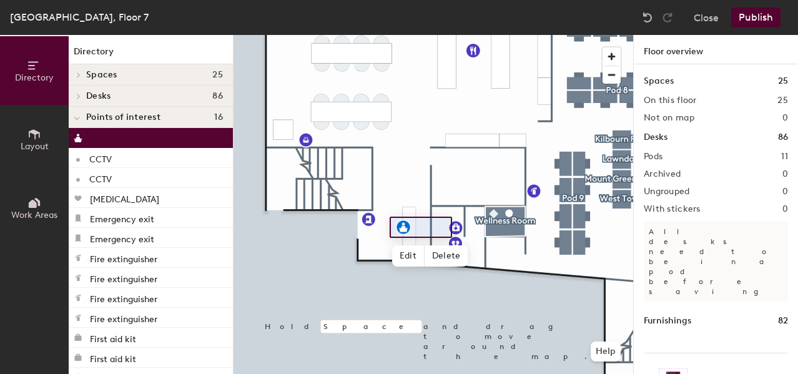
click at [123, 141] on div at bounding box center [151, 138] width 164 height 20
click at [405, 256] on span "Edit" at bounding box center [408, 256] width 32 height 21
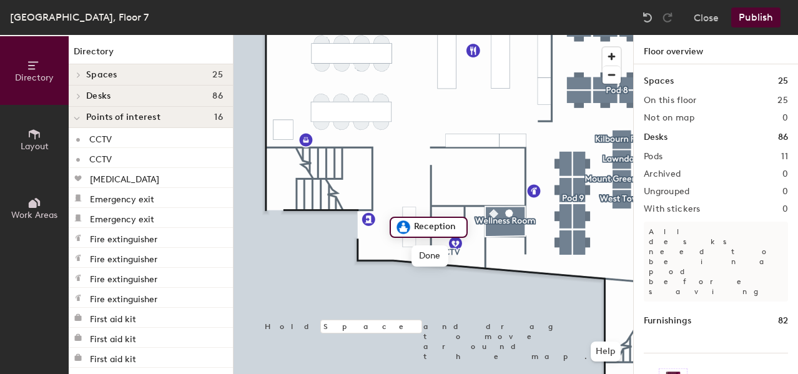
type input "Reception"
click at [404, 227] on img at bounding box center [403, 227] width 15 height 15
click at [435, 256] on span "Done" at bounding box center [430, 256] width 37 height 21
click at [42, 134] on button "Layout" at bounding box center [34, 139] width 69 height 69
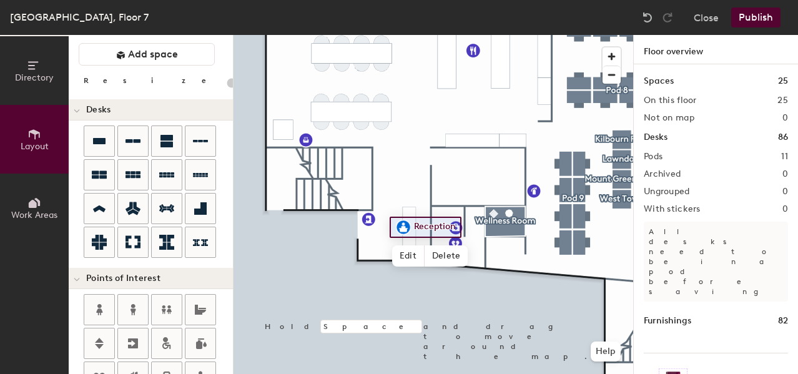
scroll to position [32, 0]
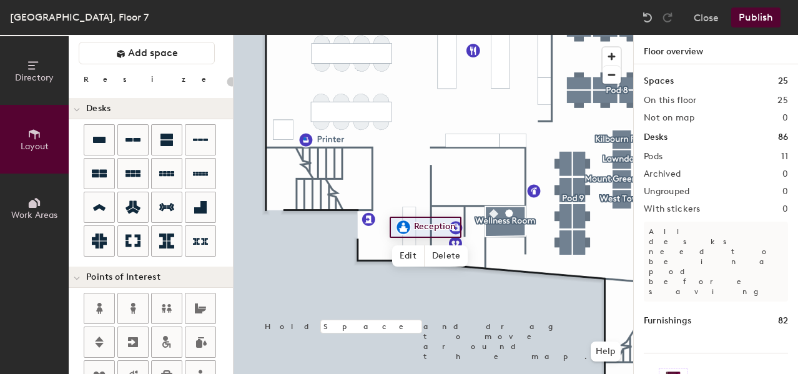
click at [303, 35] on div at bounding box center [434, 35] width 400 height 0
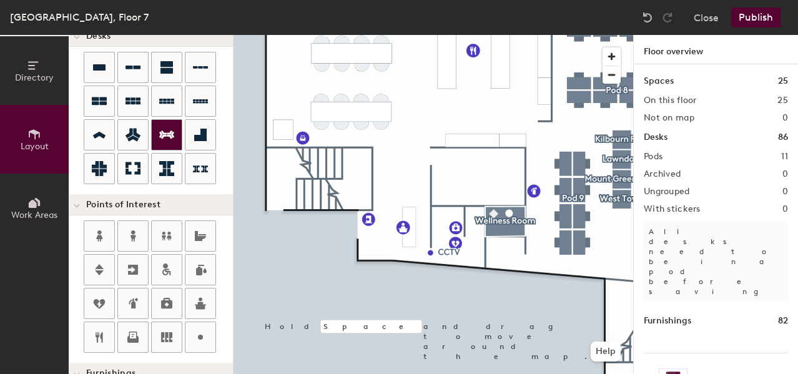
scroll to position [121, 0]
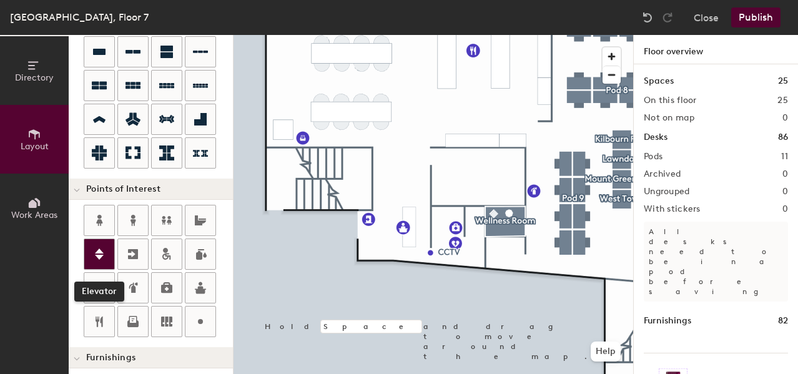
click at [101, 259] on icon at bounding box center [99, 254] width 15 height 15
click at [104, 256] on icon at bounding box center [99, 254] width 15 height 15
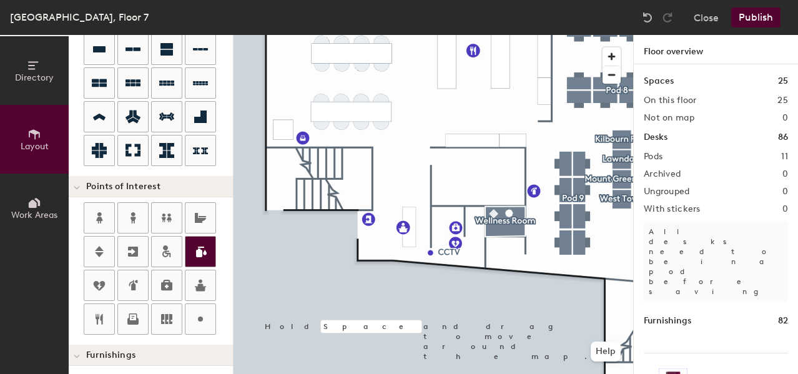
scroll to position [0, 0]
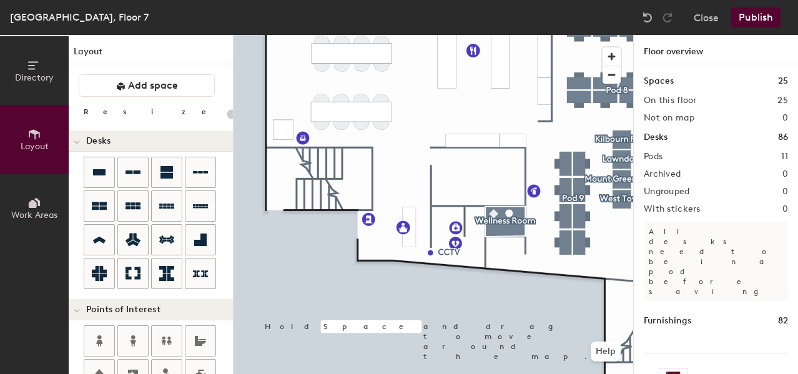
click at [755, 19] on button "Publish" at bounding box center [756, 17] width 49 height 20
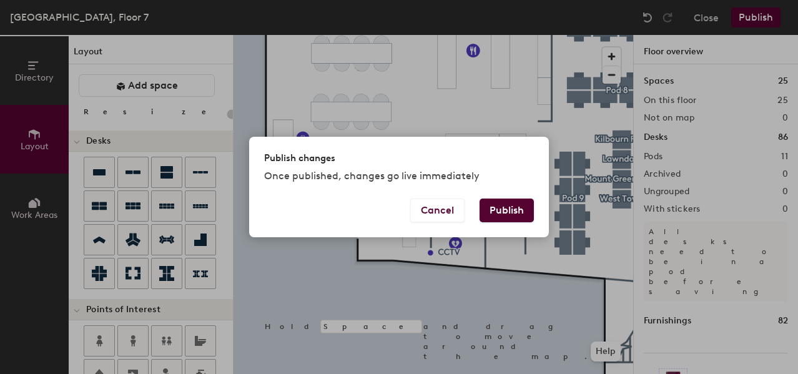
click at [517, 207] on button "Publish" at bounding box center [507, 211] width 54 height 24
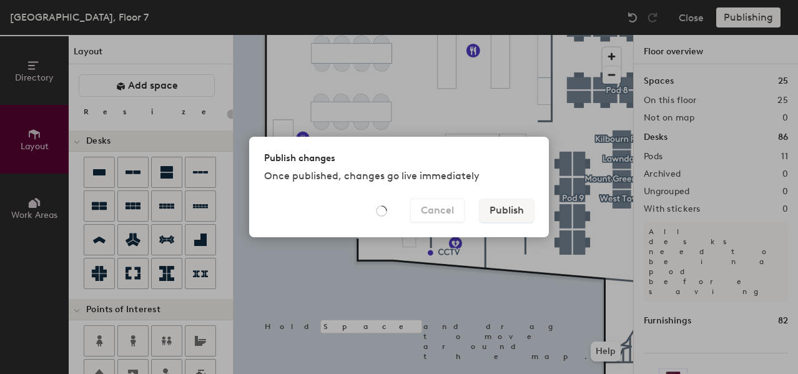
type input "20"
